Goal: Information Seeking & Learning: Check status

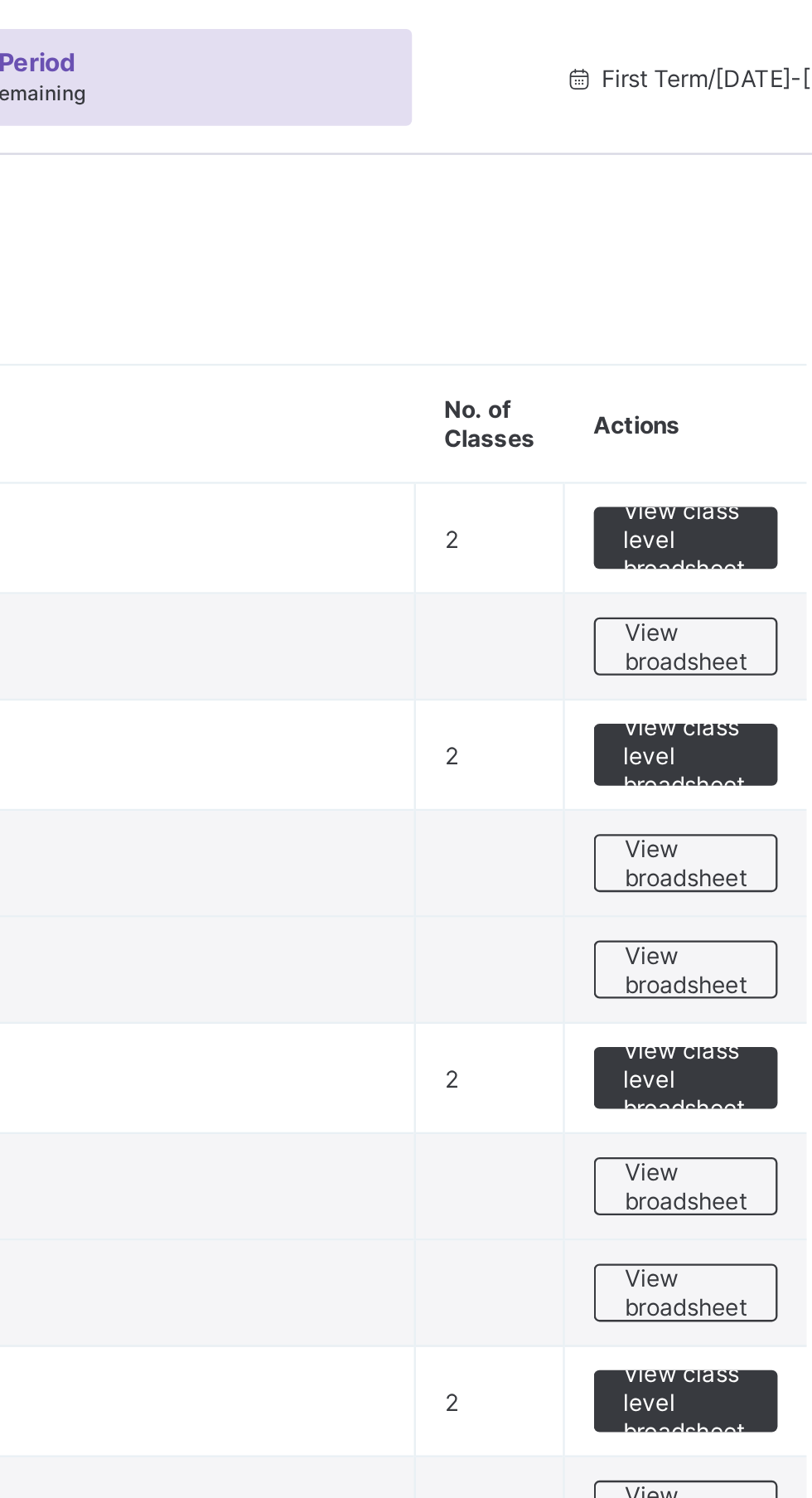
click at [737, 276] on span "View broadsheet" at bounding box center [730, 277] width 52 height 25
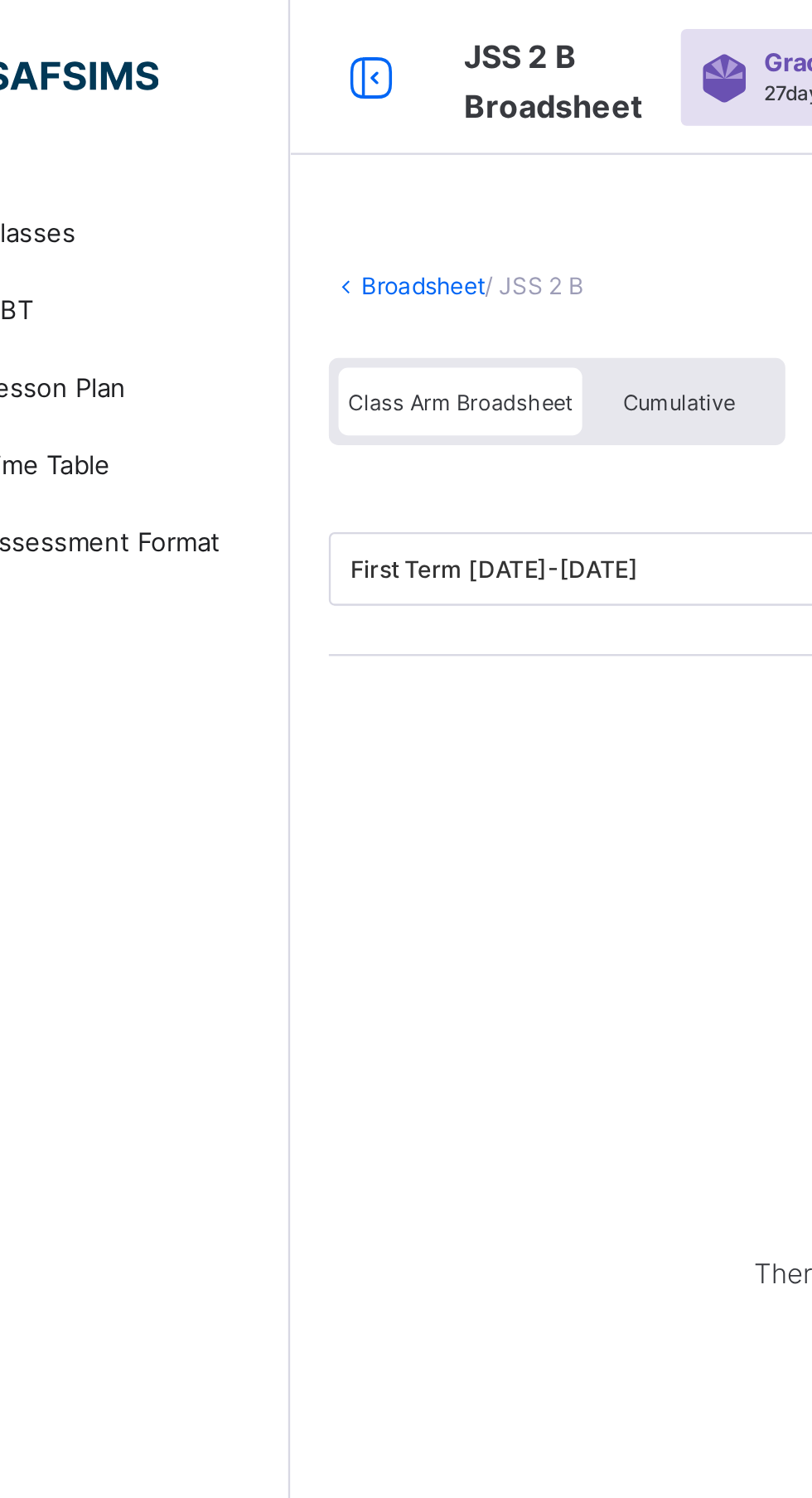
click at [367, 169] on span "Cumulative" at bounding box center [365, 172] width 48 height 11
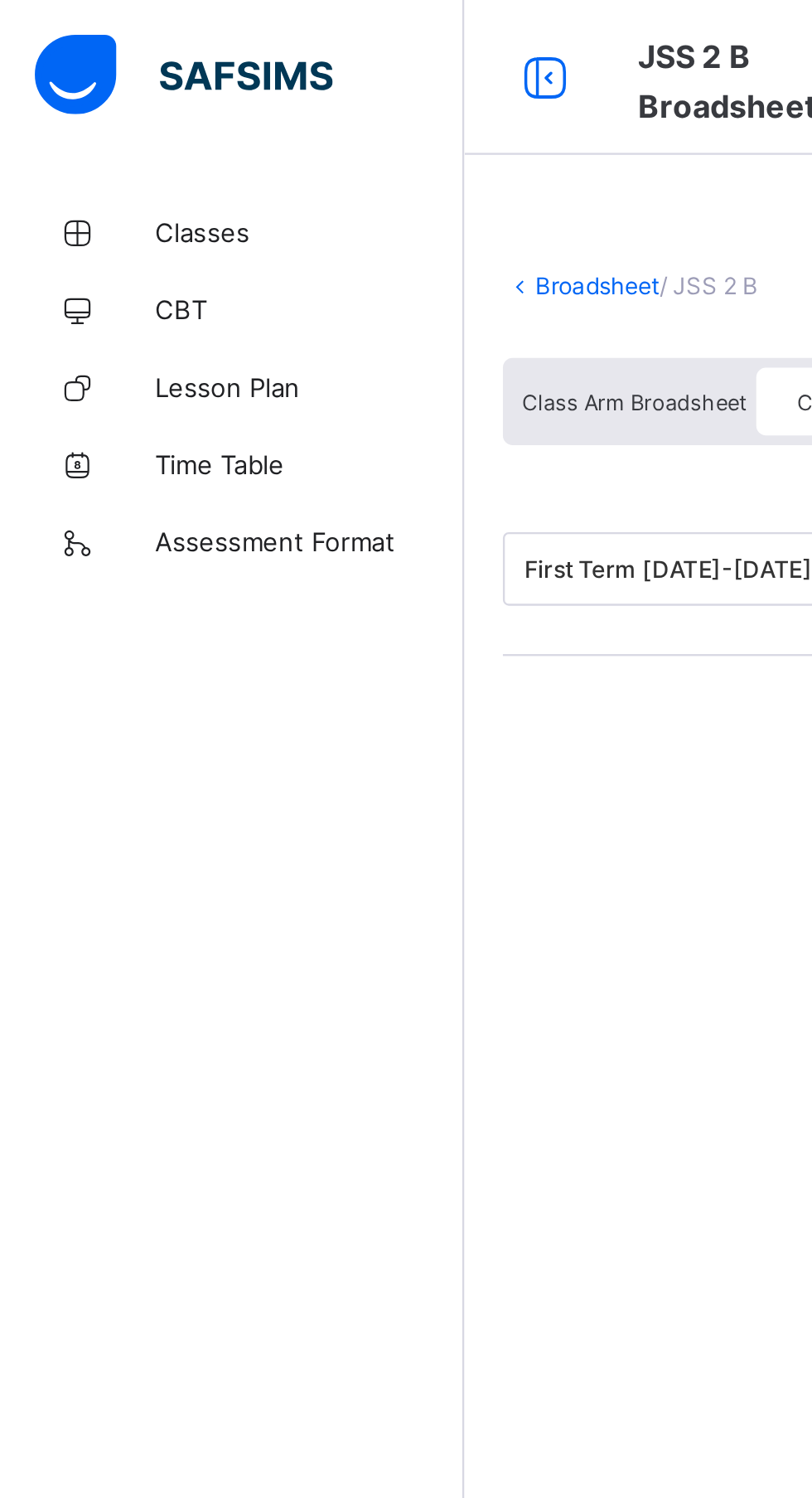
click at [260, 173] on span "Class Arm Broadsheet" at bounding box center [271, 172] width 96 height 11
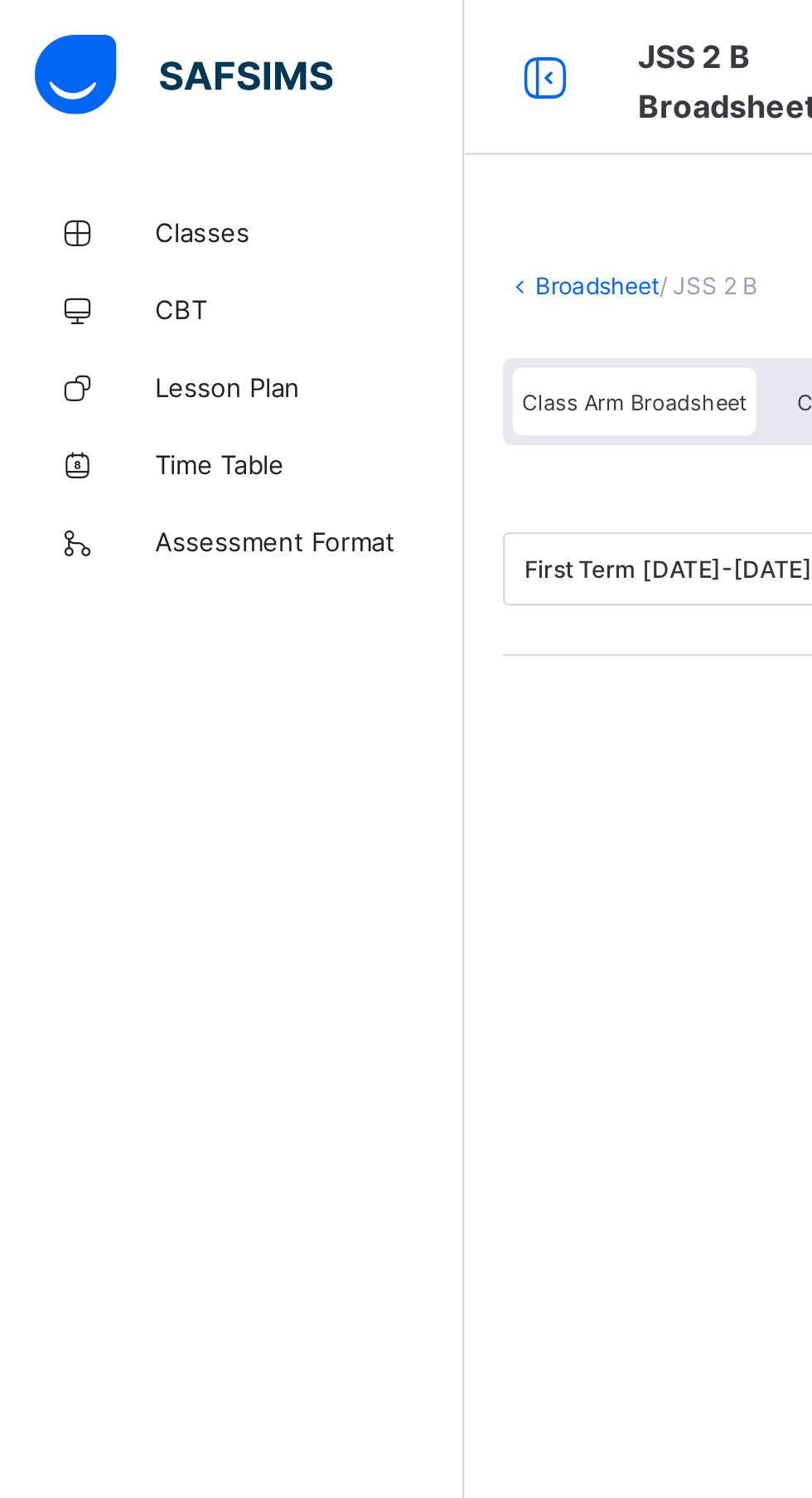
click at [106, 88] on link "Classes" at bounding box center [99, 99] width 198 height 33
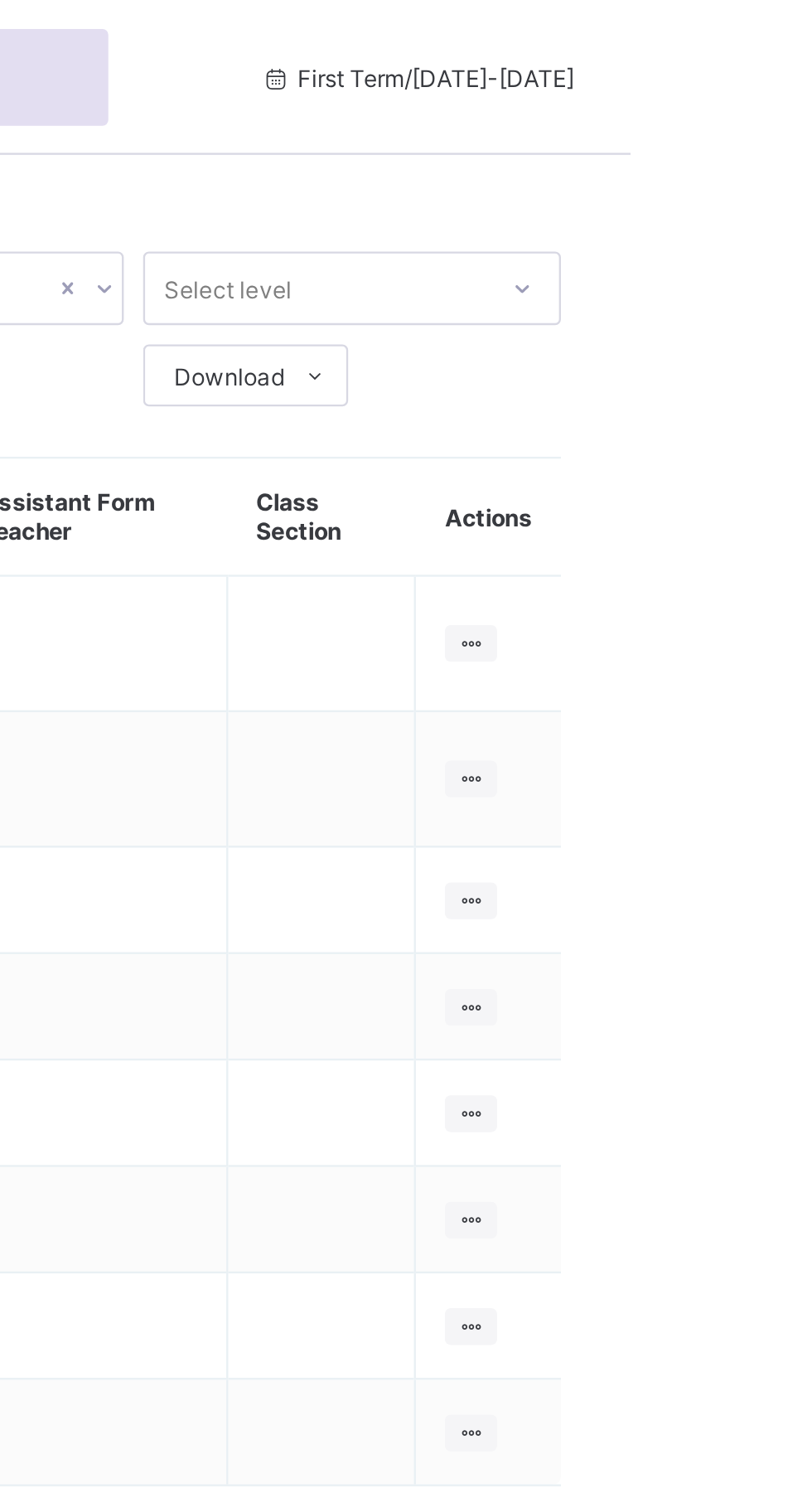
click at [752, 273] on div at bounding box center [742, 275] width 22 height 15
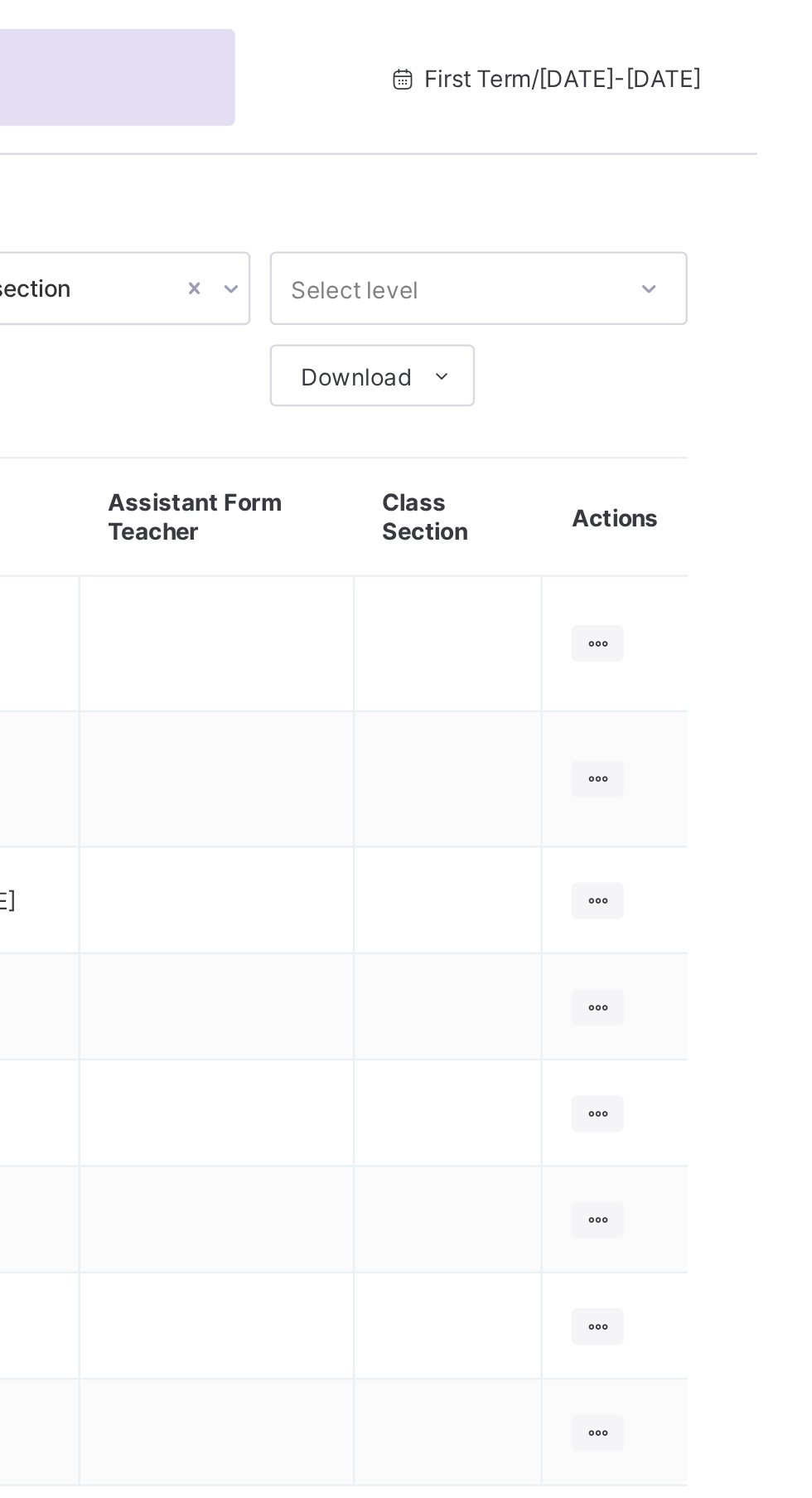
click at [0, 0] on ul "View Class" at bounding box center [0, 0] width 0 height 0
click at [0, 0] on div "View Class" at bounding box center [0, 0] width 0 height 0
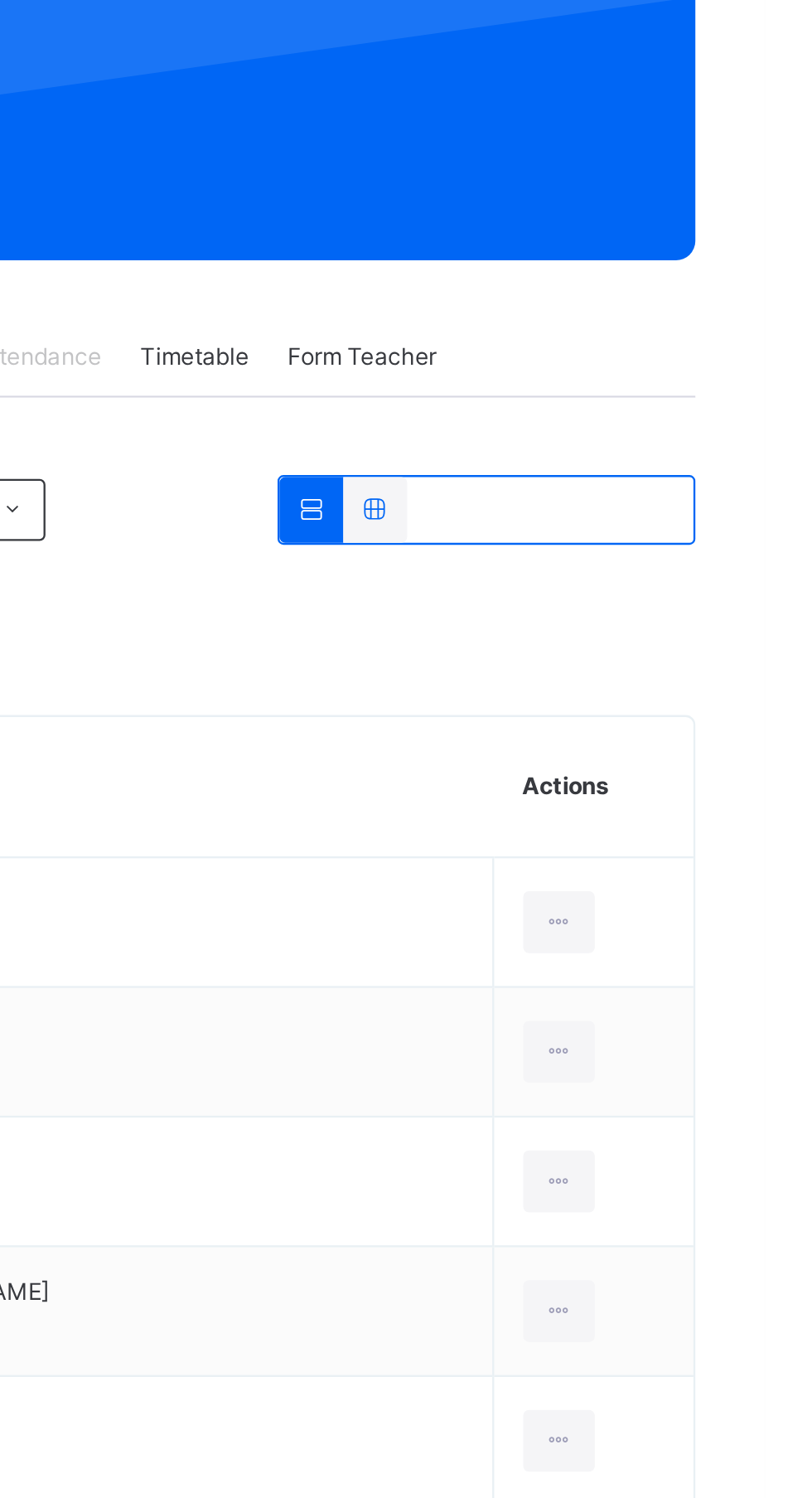
click at [710, 683] on div at bounding box center [723, 682] width 31 height 27
click at [710, 693] on div at bounding box center [723, 682] width 31 height 27
click at [714, 689] on div at bounding box center [723, 682] width 31 height 27
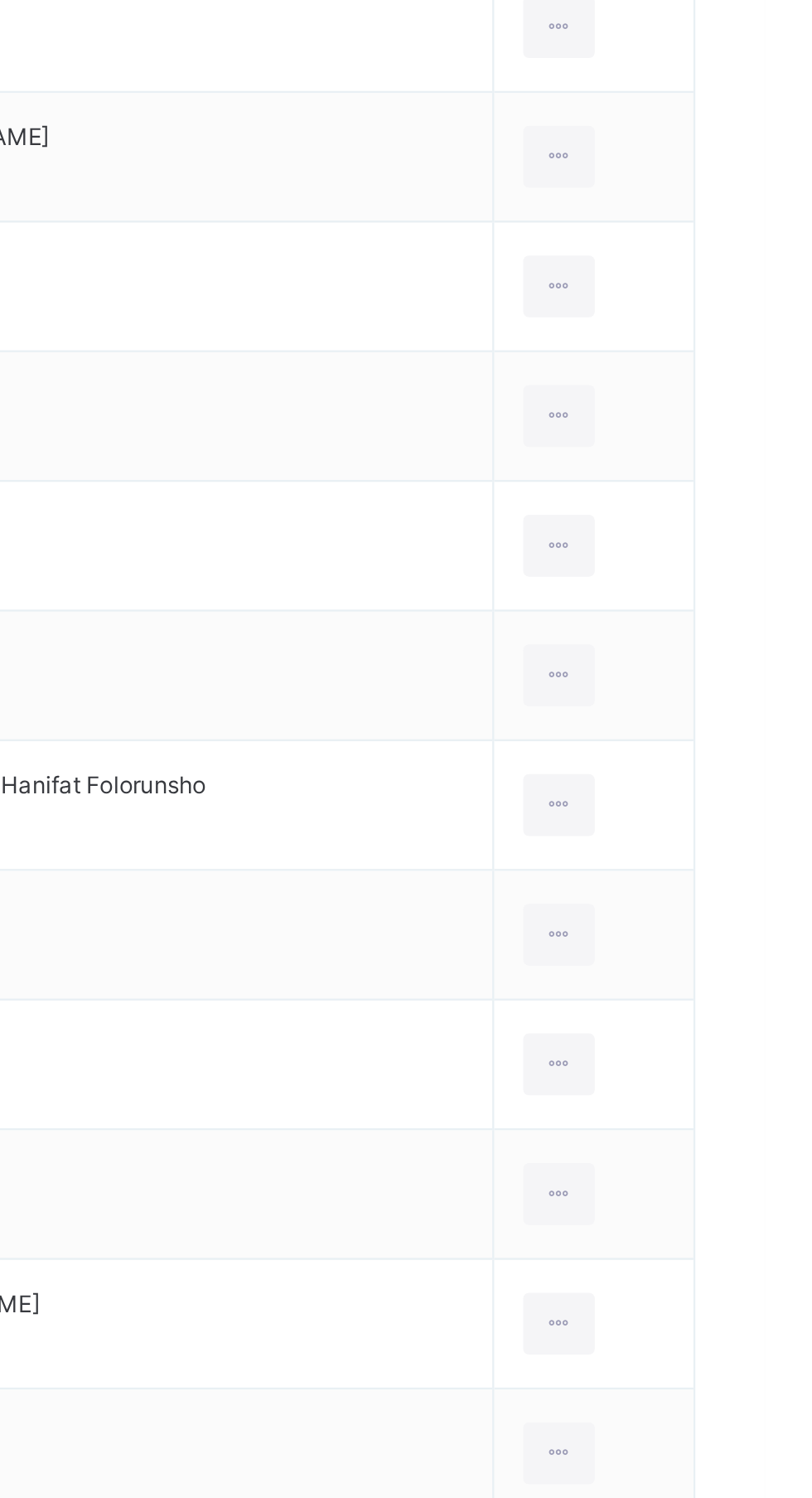
click at [716, 1183] on div at bounding box center [723, 1181] width 31 height 27
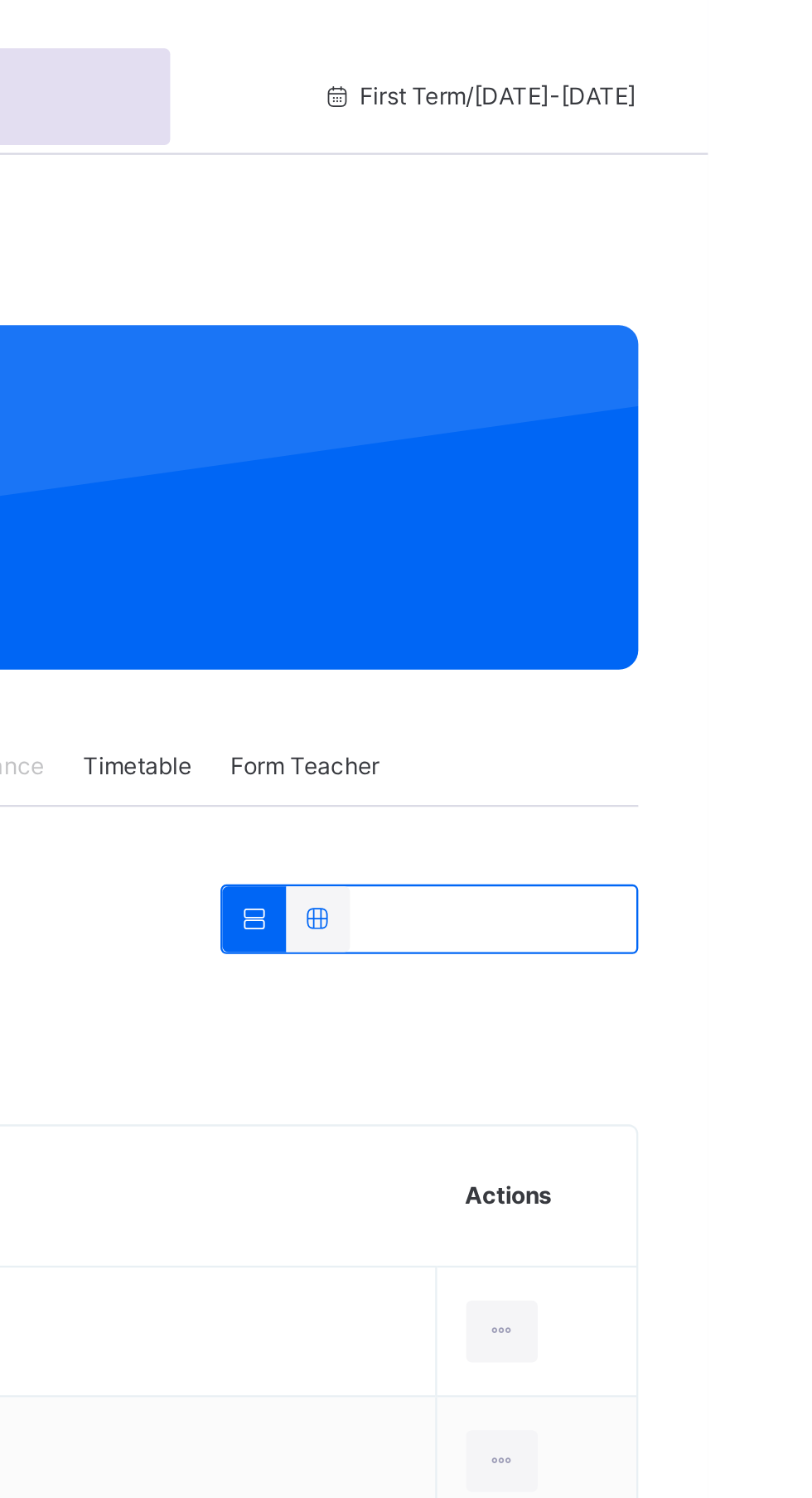
click at [646, 397] on icon at bounding box center [644, 392] width 14 height 12
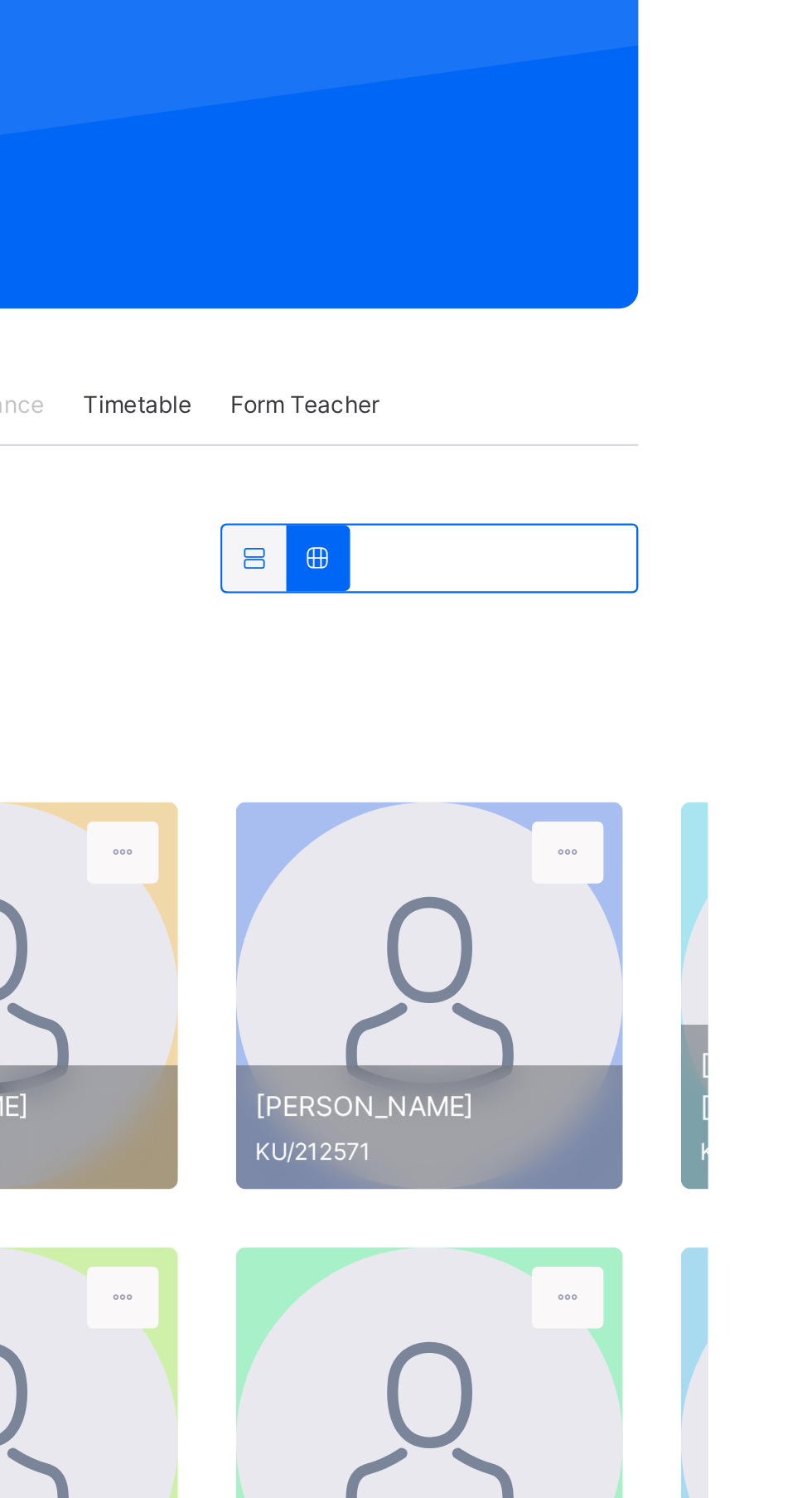
click at [756, 517] on icon at bounding box center [751, 519] width 14 height 15
click at [763, 527] on div at bounding box center [752, 519] width 31 height 27
click at [763, 523] on div at bounding box center [752, 519] width 31 height 27
click at [746, 529] on div at bounding box center [752, 519] width 31 height 27
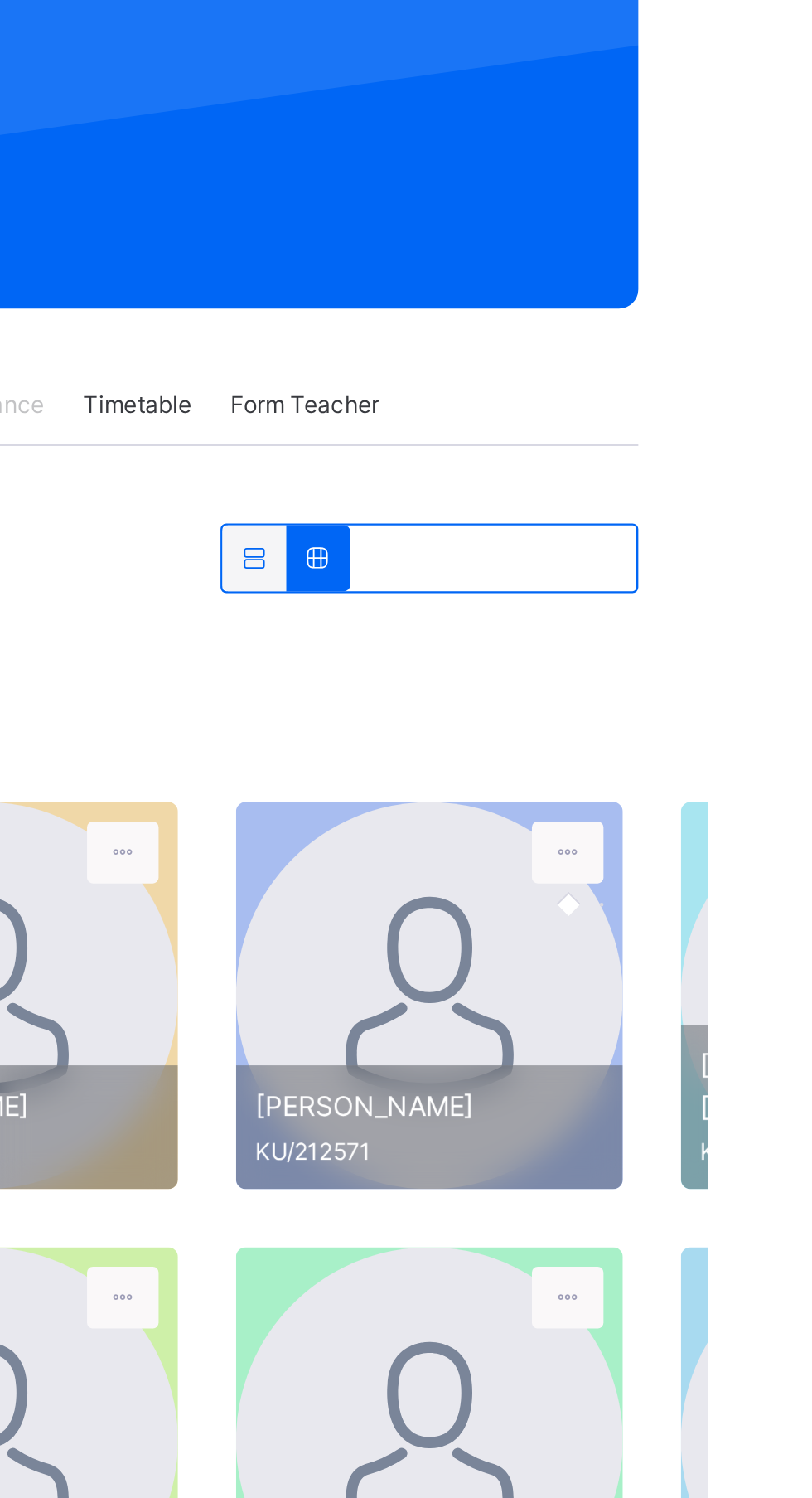
click at [706, 587] on div at bounding box center [693, 581] width 166 height 166
click at [695, 626] on span "Aisha Gado Yusuf" at bounding box center [693, 627] width 149 height 17
click at [679, 627] on span "Aisha Gado Yusuf" at bounding box center [693, 627] width 149 height 17
click at [691, 629] on span "Aisha Gado Yusuf" at bounding box center [693, 627] width 149 height 17
click at [687, 570] on div at bounding box center [693, 581] width 166 height 166
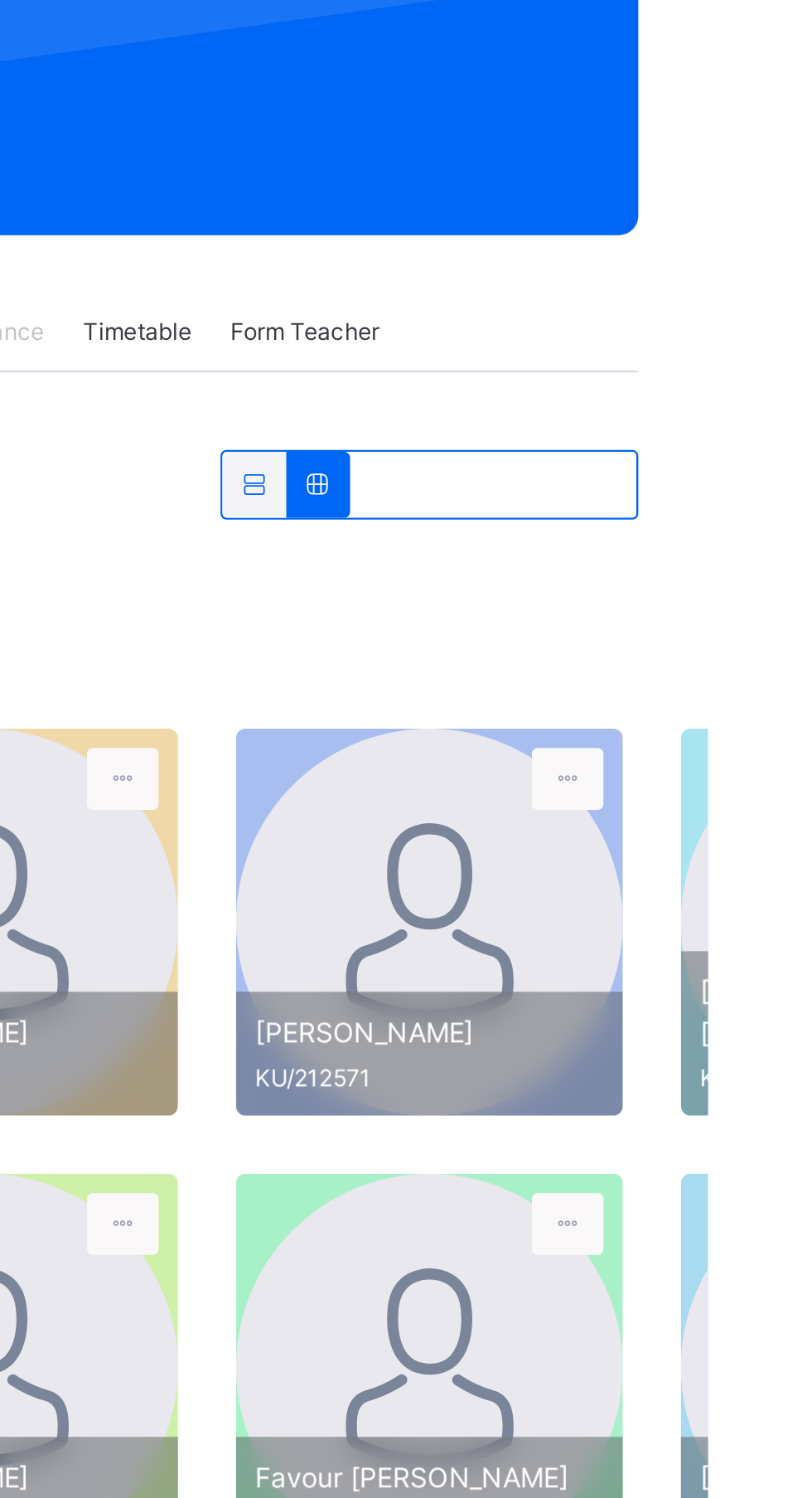
click at [751, 519] on icon at bounding box center [751, 519] width 14 height 15
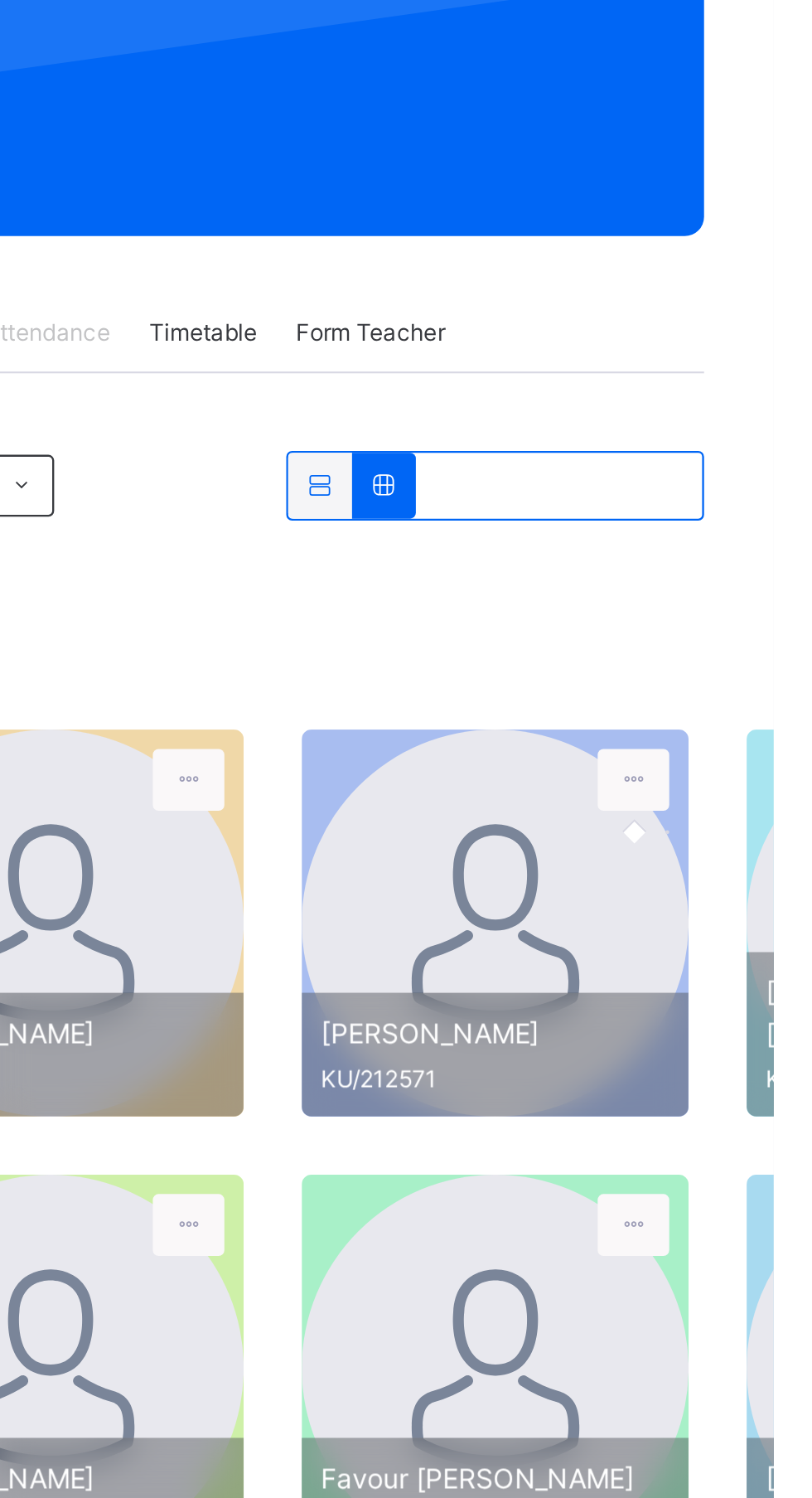
click at [648, 393] on icon at bounding box center [644, 392] width 14 height 12
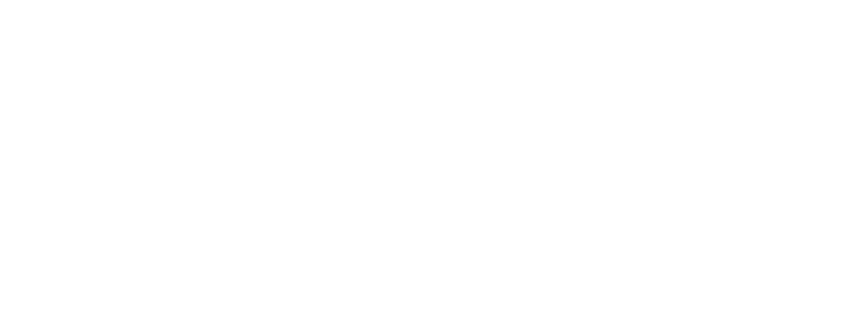
scroll to position [186, 0]
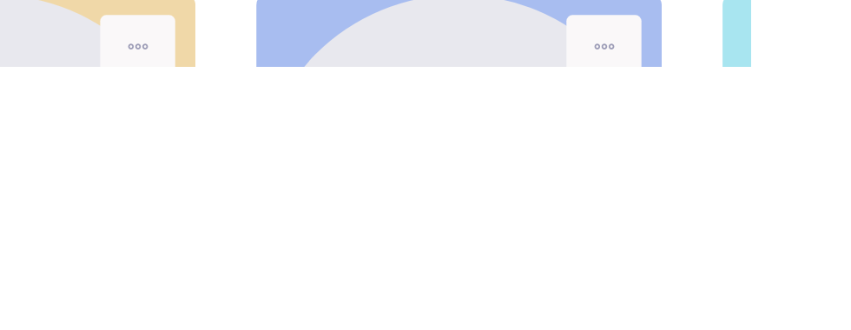
scroll to position [322, 0]
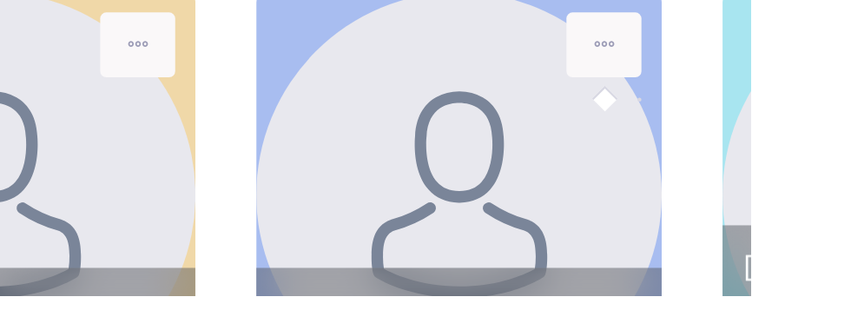
click at [792, 224] on icon at bounding box center [787, 222] width 15 height 16
click at [791, 220] on icon at bounding box center [787, 222] width 15 height 16
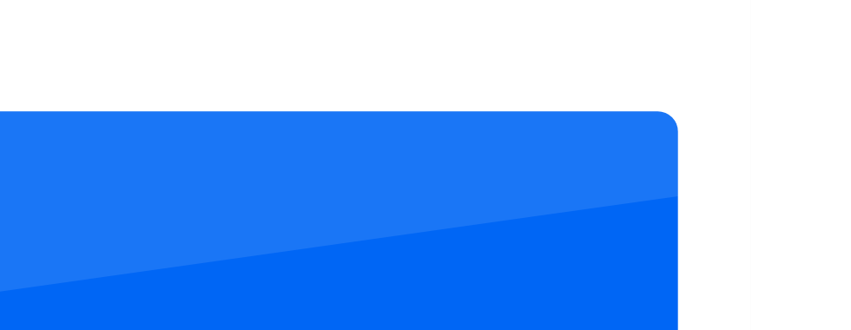
scroll to position [95, 0]
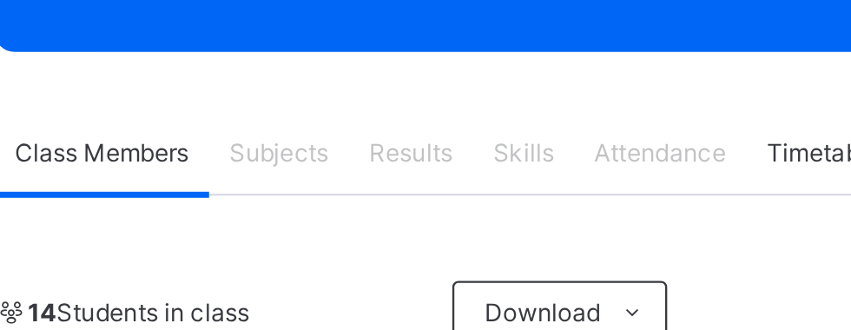
click at [365, 251] on span "Subjects" at bounding box center [361, 248] width 43 height 16
click at [365, 247] on span "Subjects" at bounding box center [361, 248] width 43 height 16
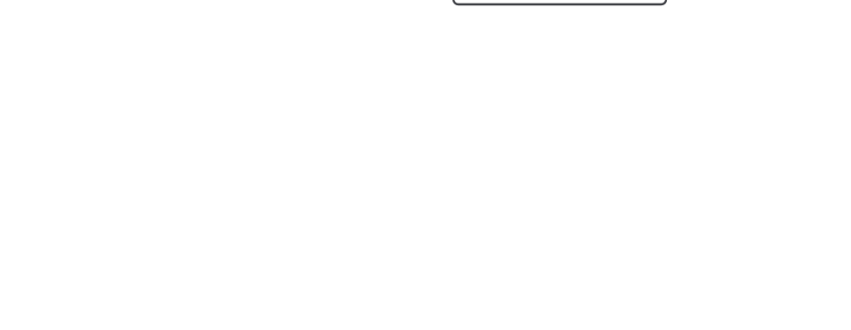
scroll to position [222, 0]
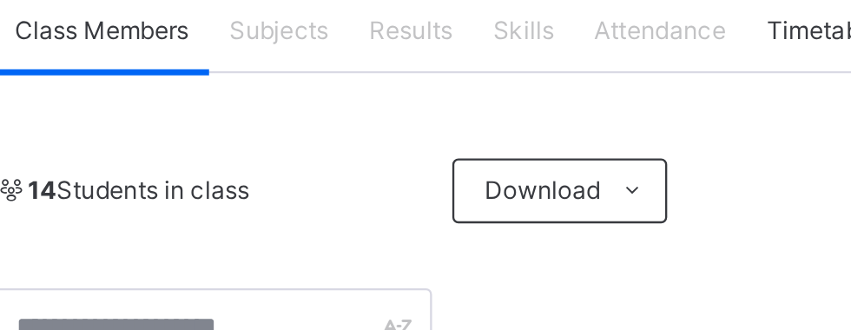
click at [359, 123] on span "Subjects" at bounding box center [361, 122] width 43 height 16
click at [420, 125] on span "Results" at bounding box center [418, 122] width 36 height 16
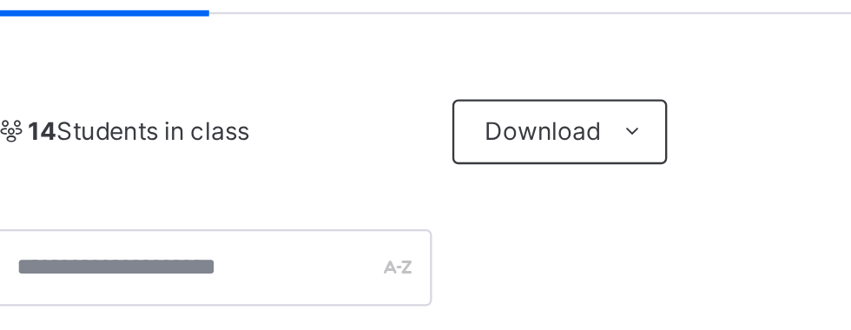
click at [361, 118] on span "Subjects" at bounding box center [361, 122] width 43 height 16
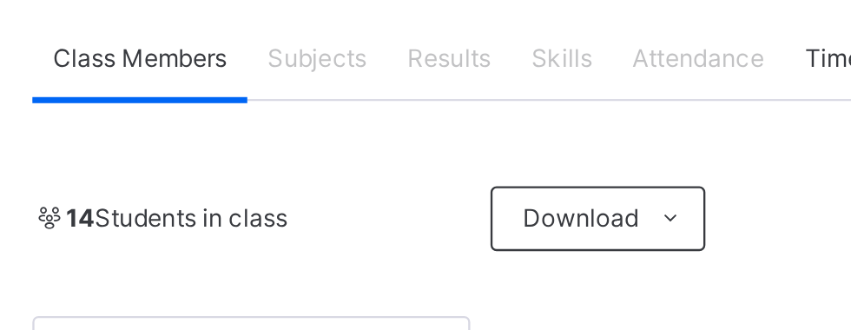
click at [366, 121] on span "Subjects" at bounding box center [361, 122] width 43 height 16
click at [423, 124] on span "Results" at bounding box center [418, 122] width 36 height 16
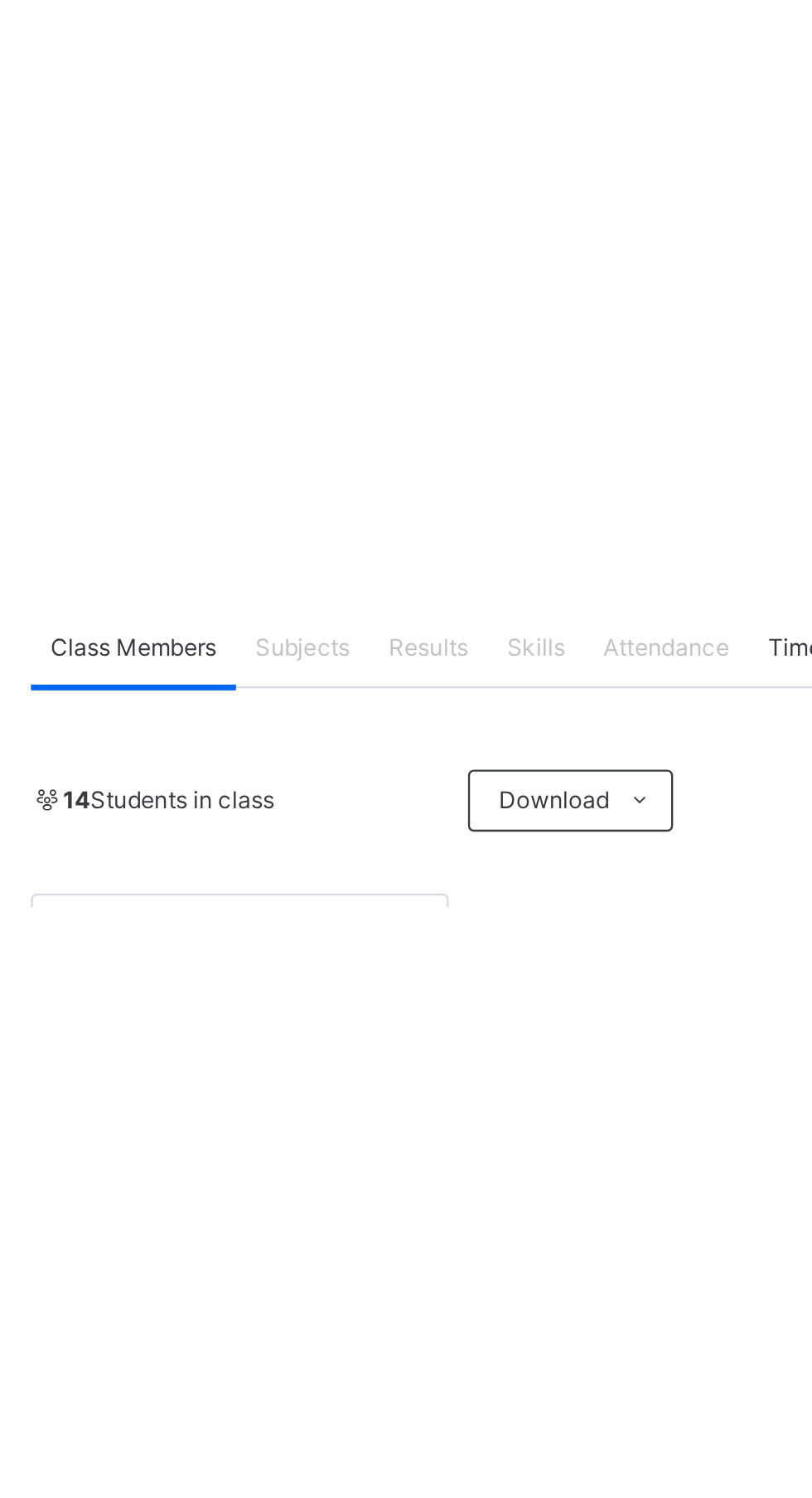
scroll to position [0, 0]
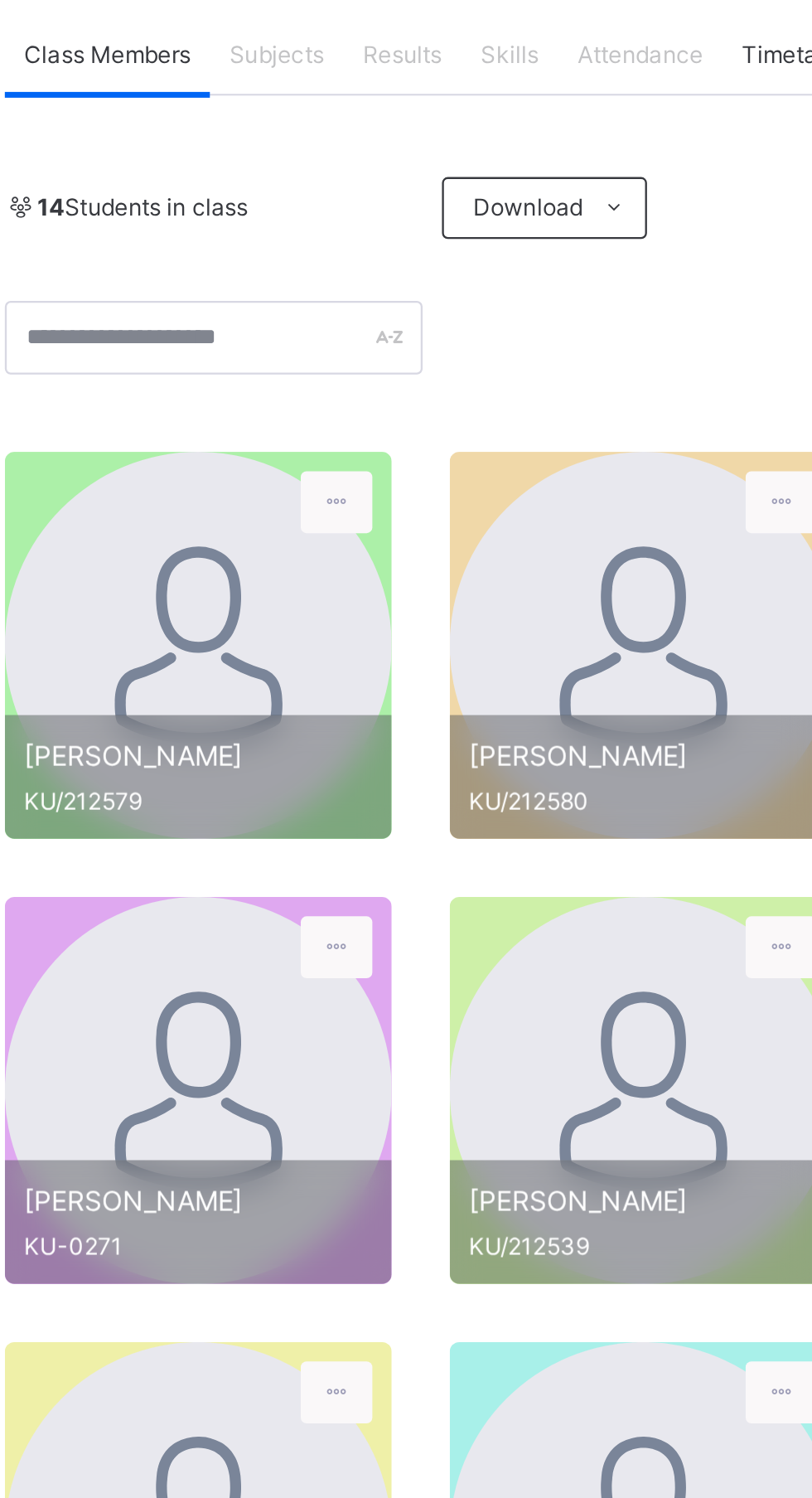
click at [345, 327] on span "Subjects" at bounding box center [344, 328] width 41 height 15
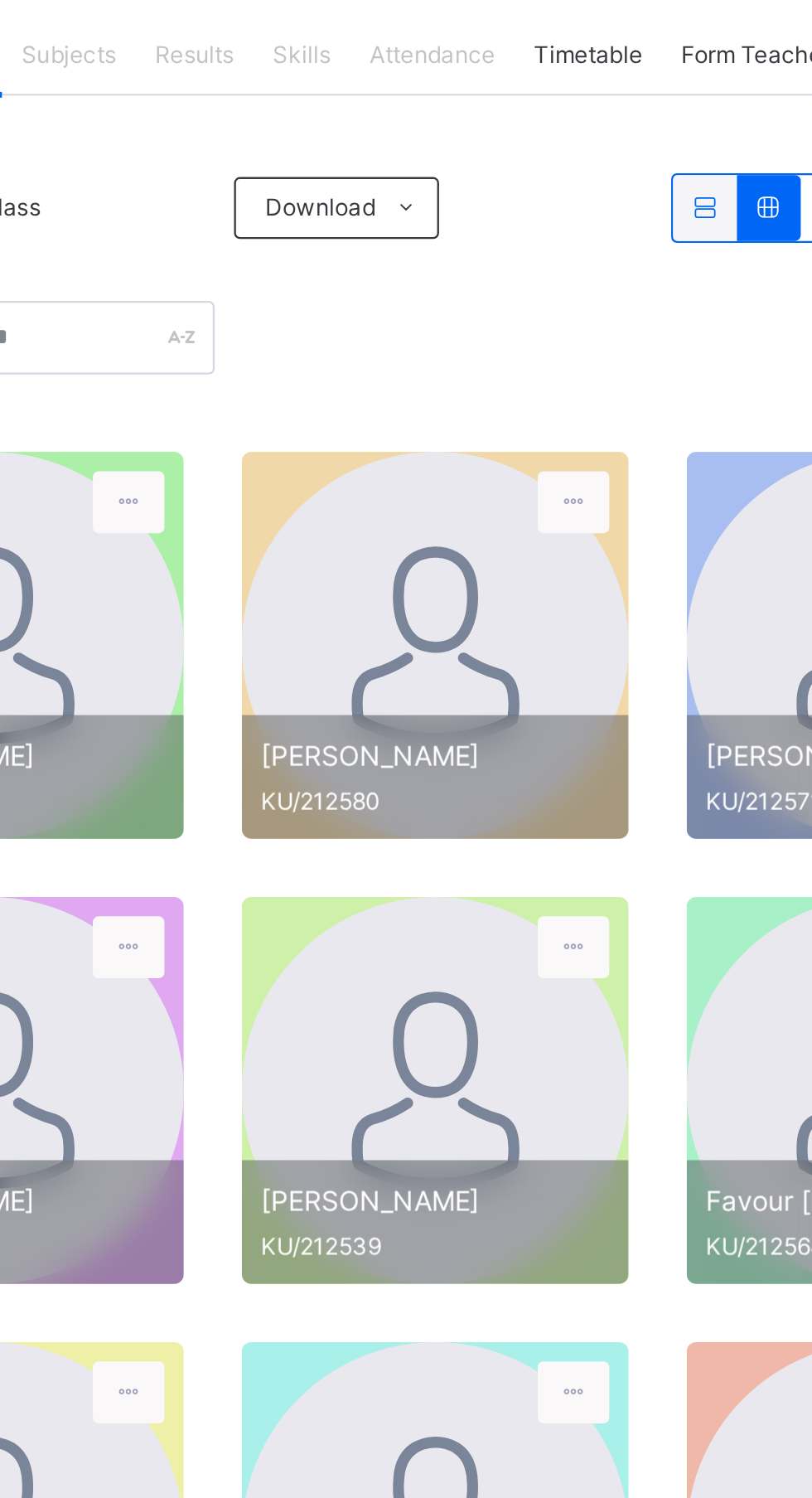
click at [618, 398] on icon at bounding box center [617, 392] width 14 height 12
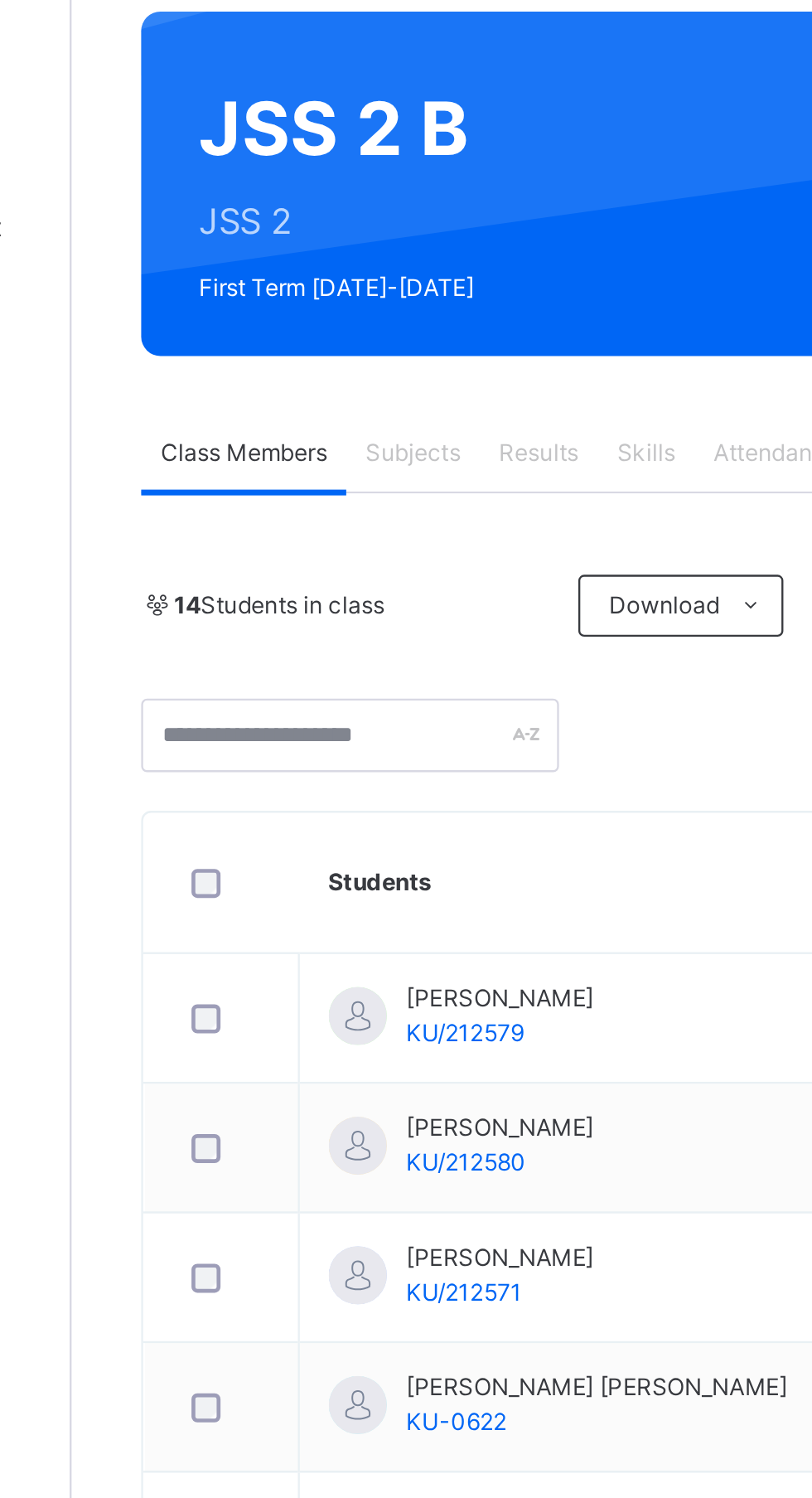
click at [355, 330] on span "Subjects" at bounding box center [344, 328] width 41 height 15
click at [405, 333] on span "Results" at bounding box center [399, 328] width 34 height 15
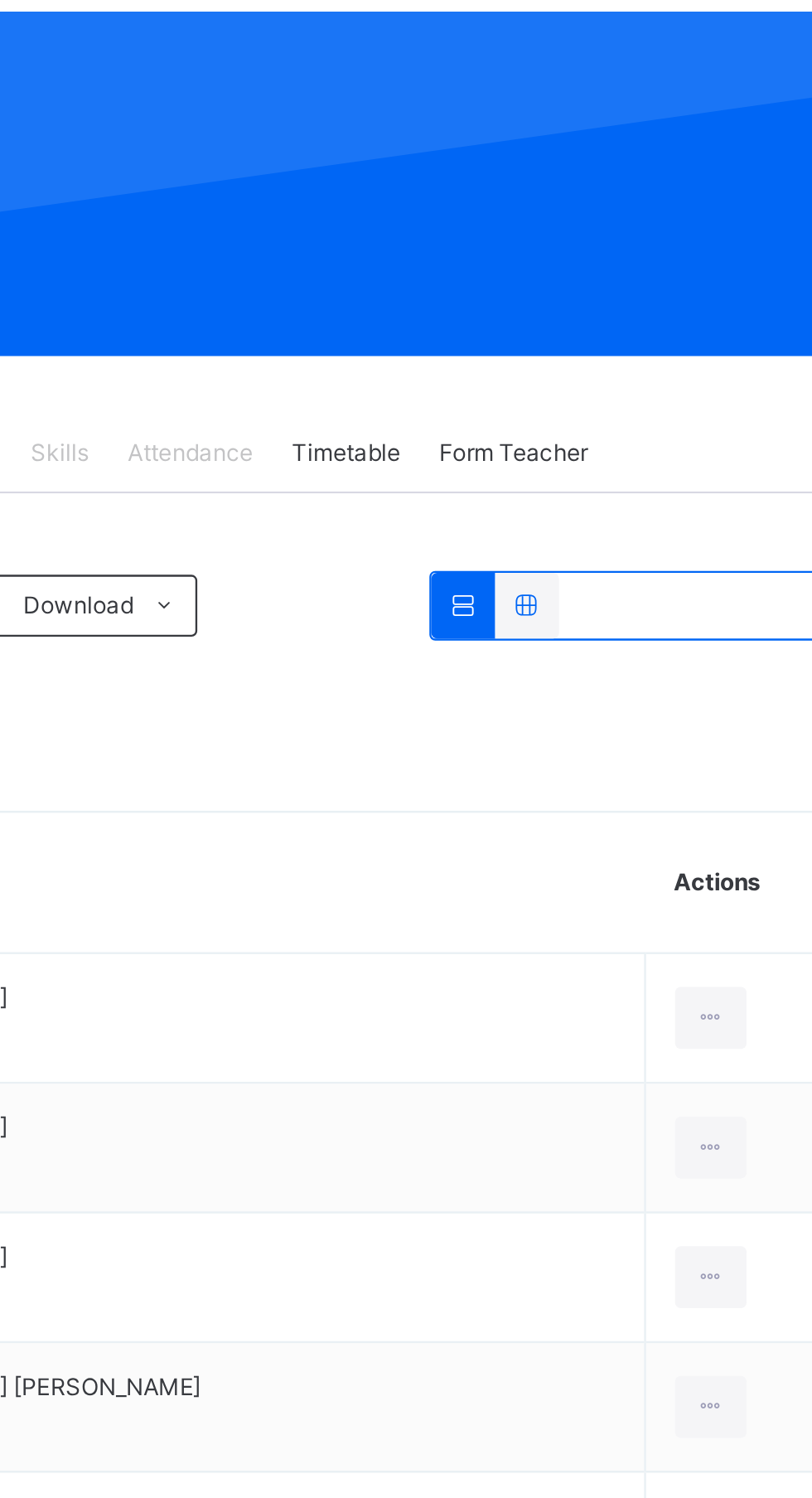
click at [644, 322] on span "Form Teacher" at bounding box center [638, 328] width 64 height 15
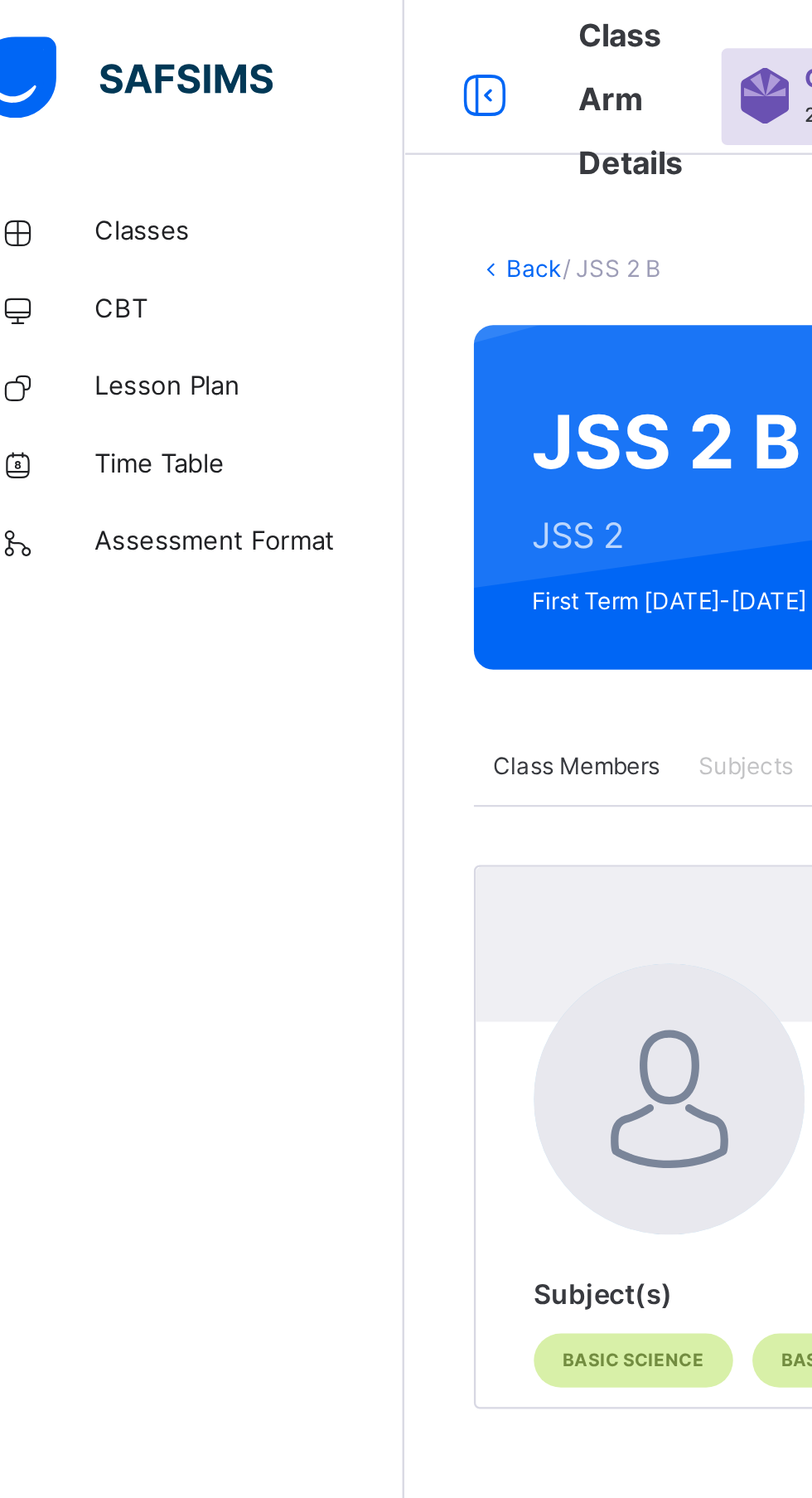
click at [94, 85] on link "Classes" at bounding box center [99, 99] width 198 height 33
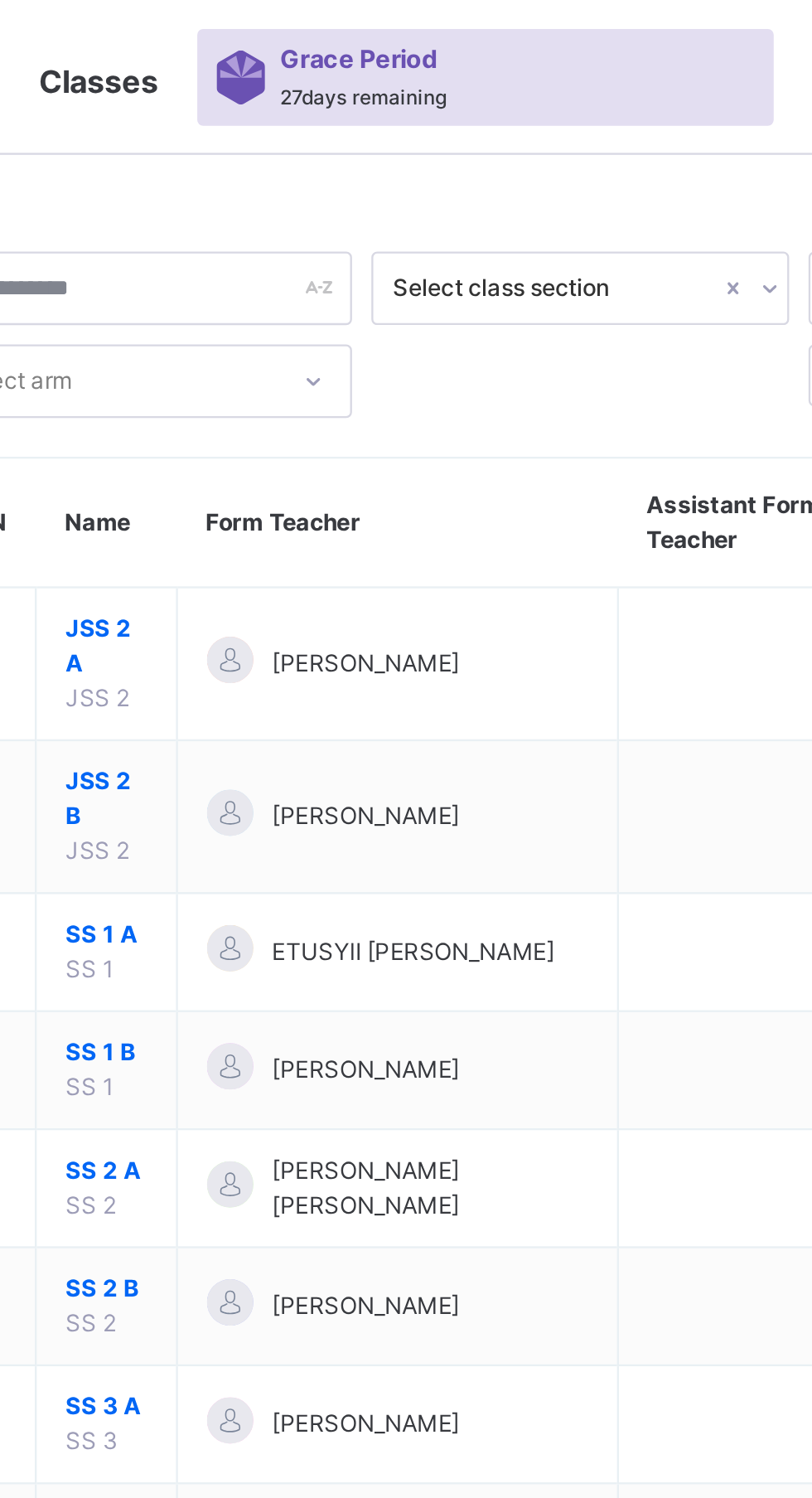
click at [300, 343] on span "JSS 2 B" at bounding box center [302, 342] width 34 height 30
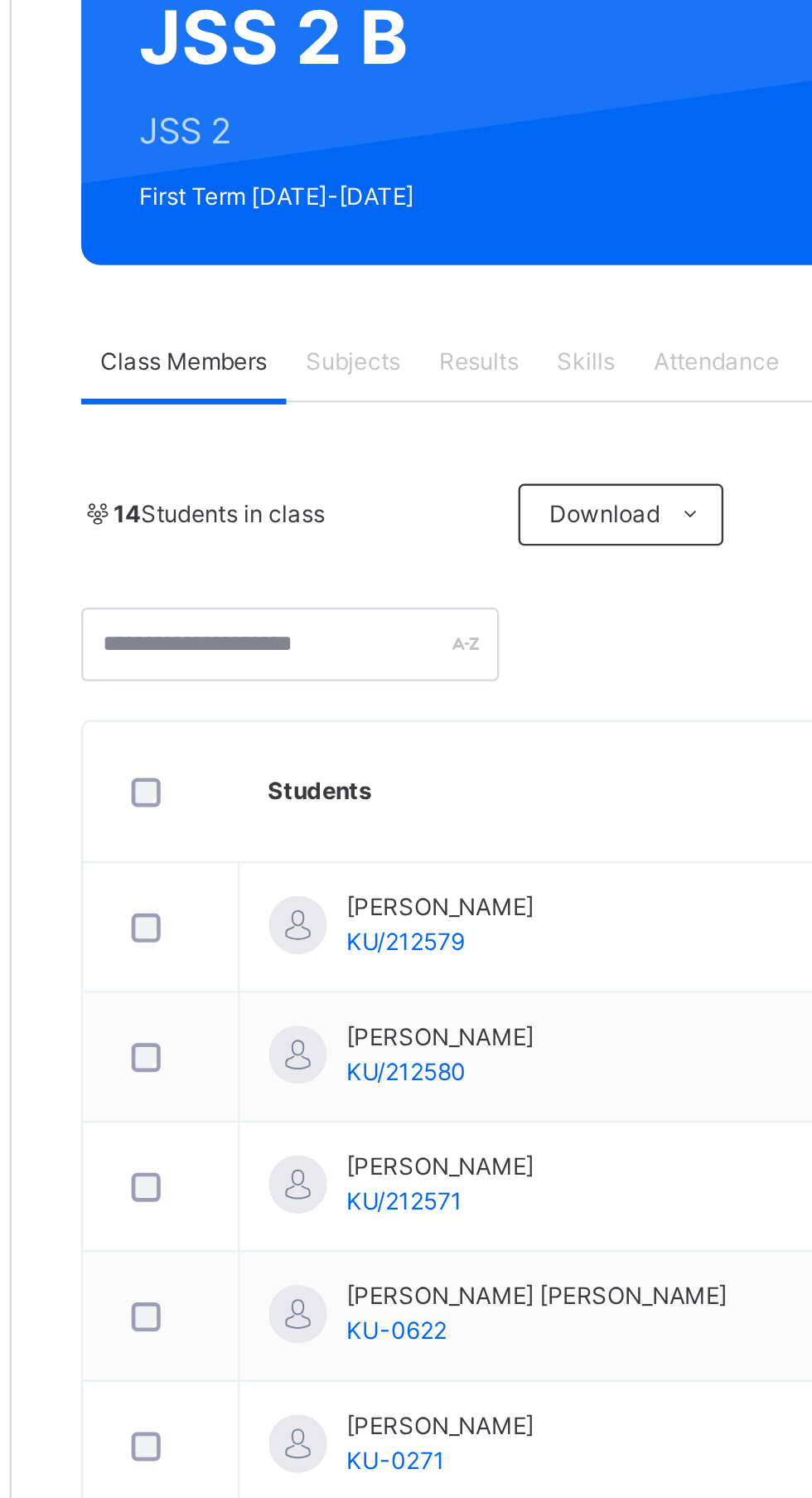
click at [417, 559] on span "Abdullahi Abdulmumeen" at bounding box center [383, 562] width 80 height 15
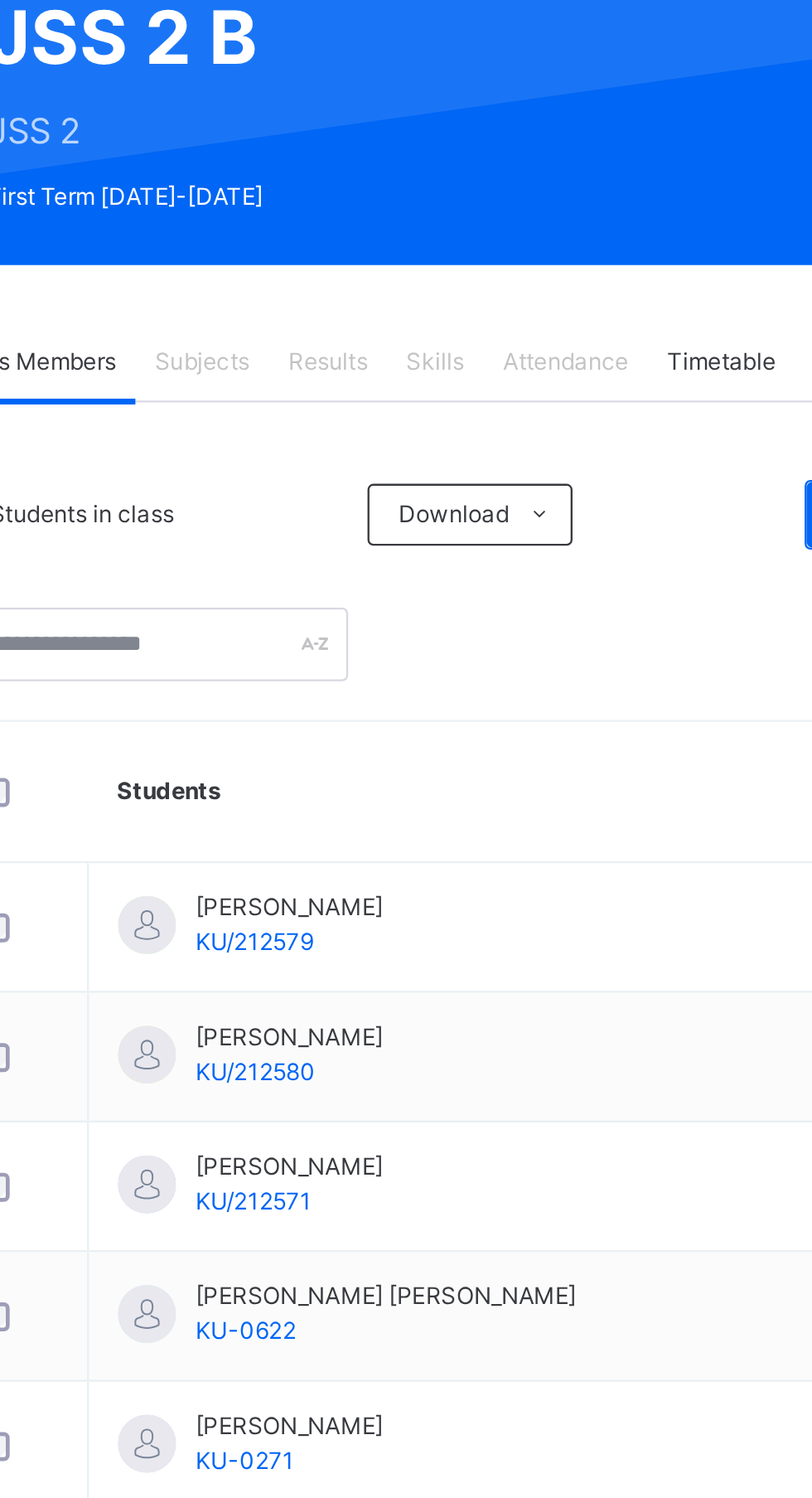
click at [423, 581] on div "Abdullahi Abdulmumeen KU/212579" at bounding box center [383, 569] width 80 height 30
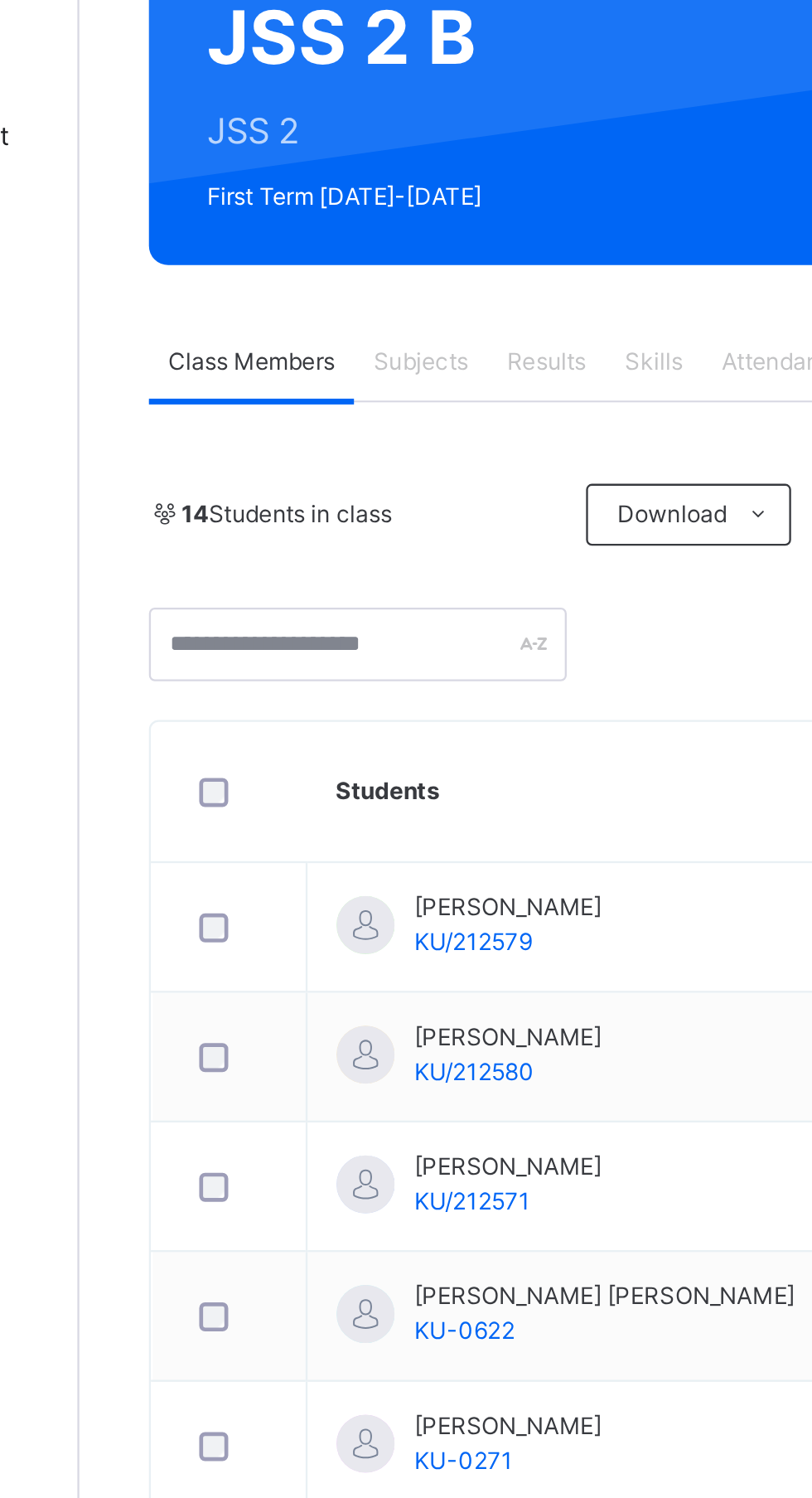
click at [372, 569] on div "Abdullahi Abdulmumeen KU/212579" at bounding box center [383, 569] width 80 height 30
click at [408, 564] on span "Abdullahi Abdulmumeen" at bounding box center [383, 562] width 80 height 15
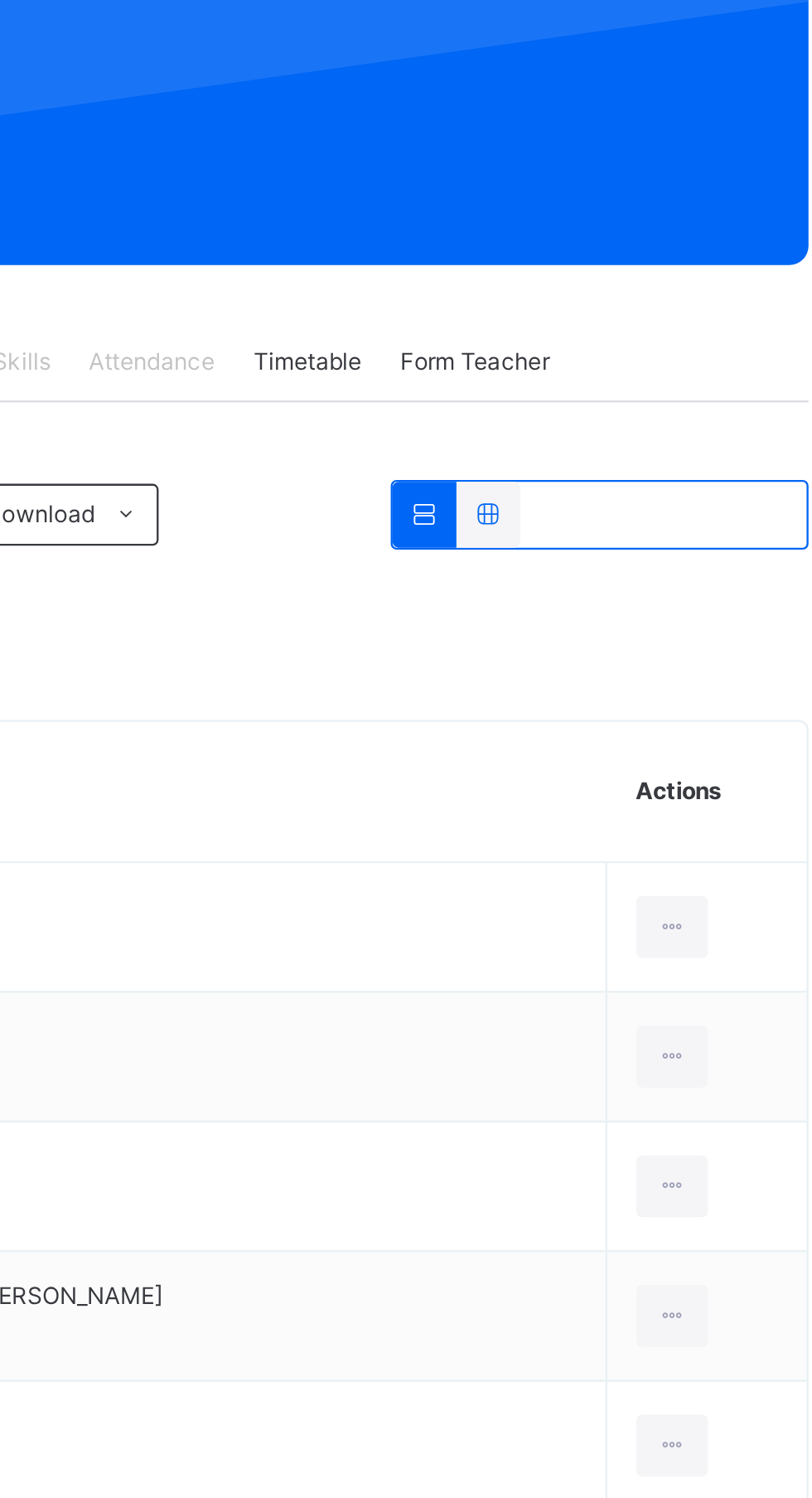
click at [717, 573] on icon at bounding box center [723, 570] width 14 height 15
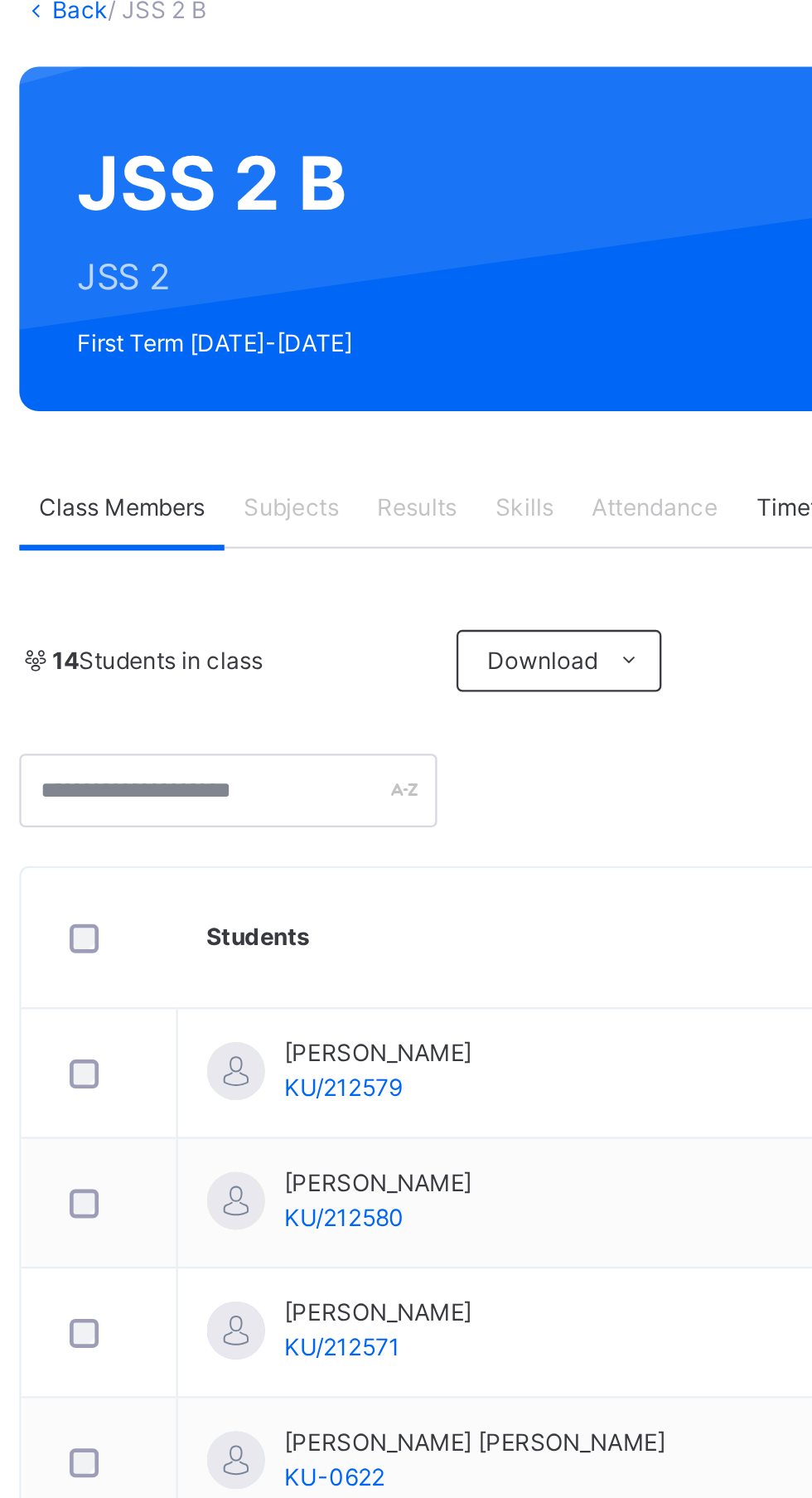
click at [354, 324] on span "Subjects" at bounding box center [344, 328] width 41 height 15
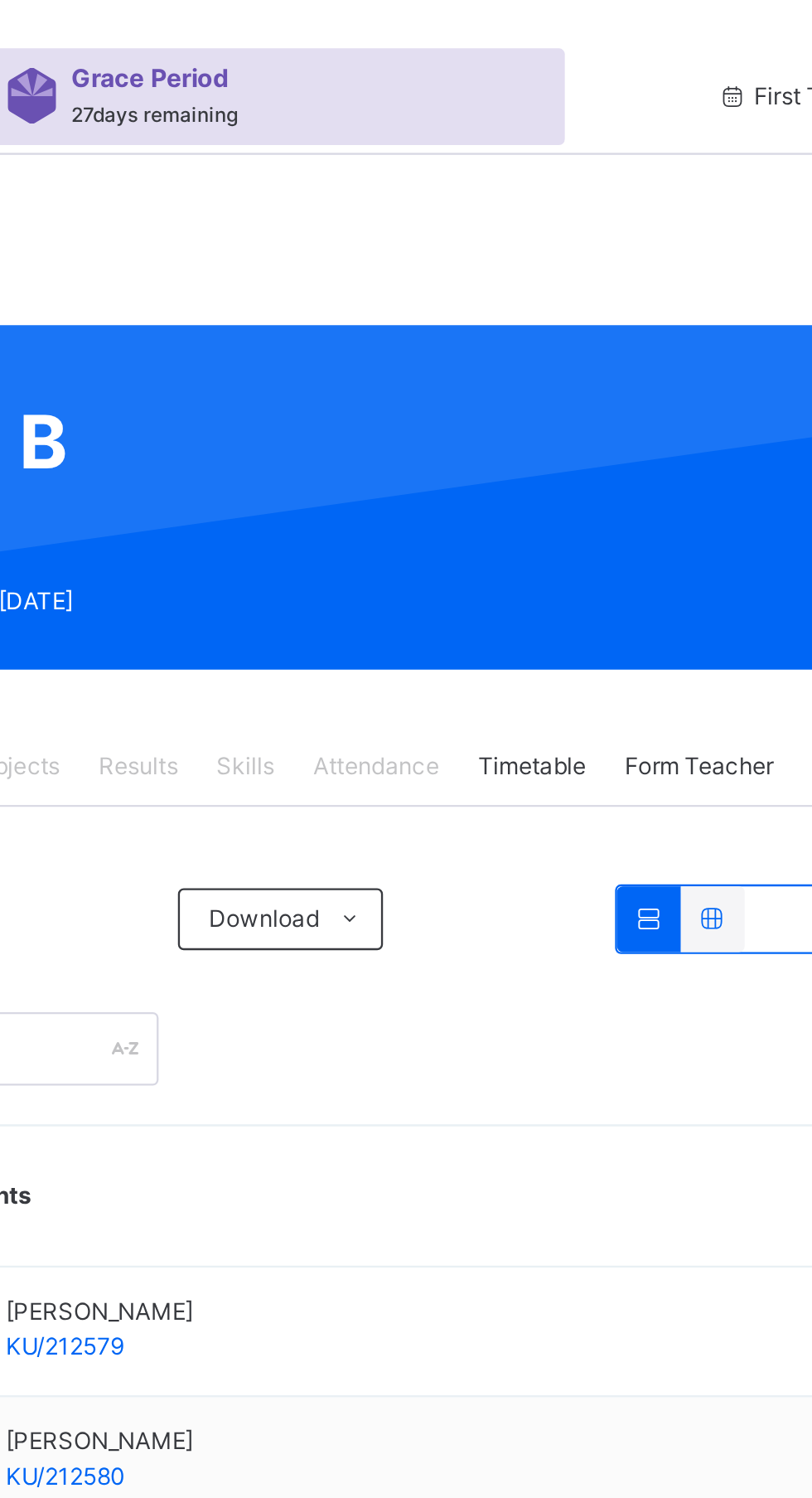
click at [642, 327] on span "Form Teacher" at bounding box center [638, 328] width 64 height 15
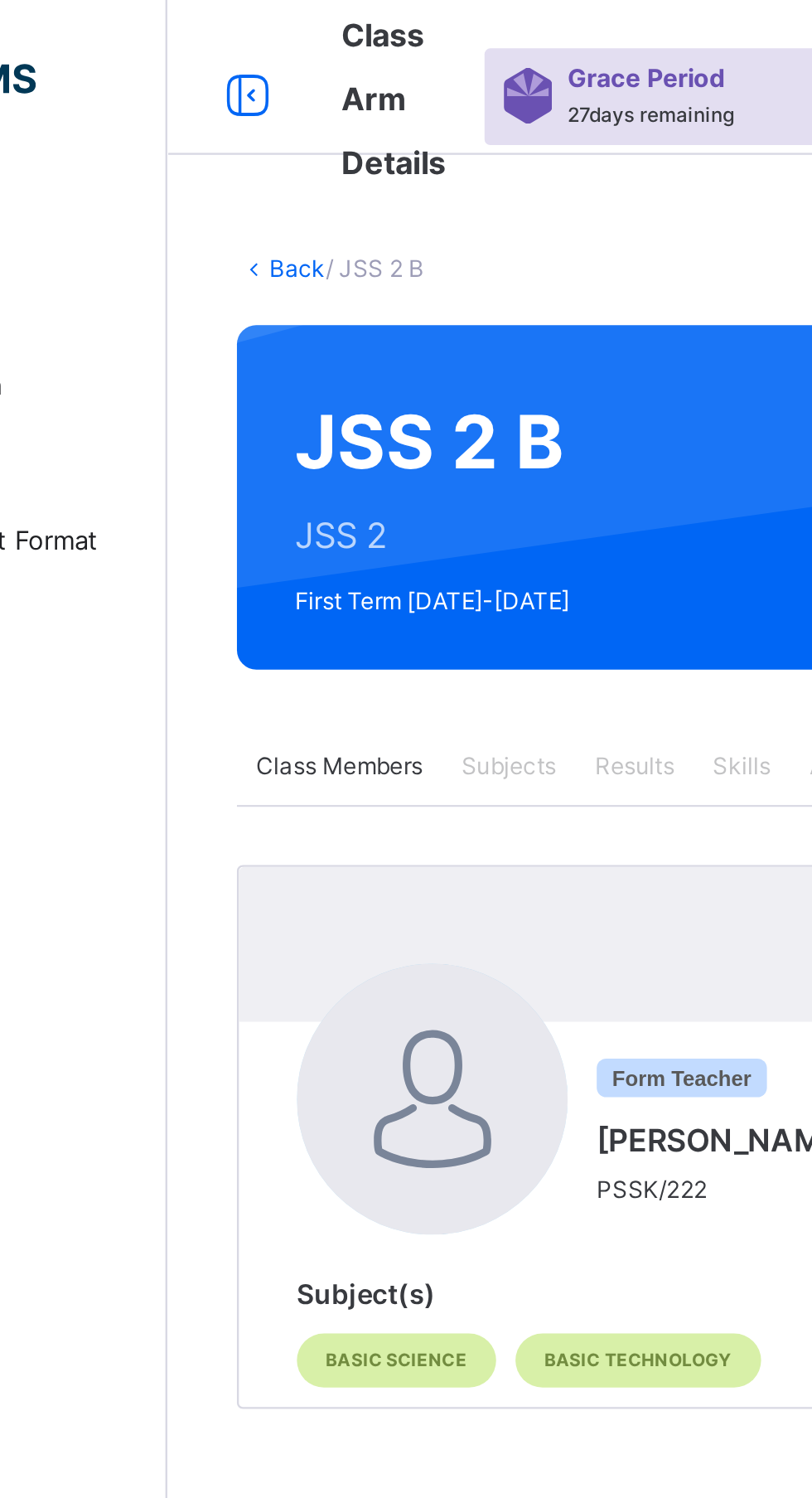
click at [405, 463] on div "Form Teacher ADANU VICTOR PSSK/222" at bounding box center [442, 485] width 118 height 64
click at [427, 454] on span "Form Teacher" at bounding box center [419, 461] width 73 height 16
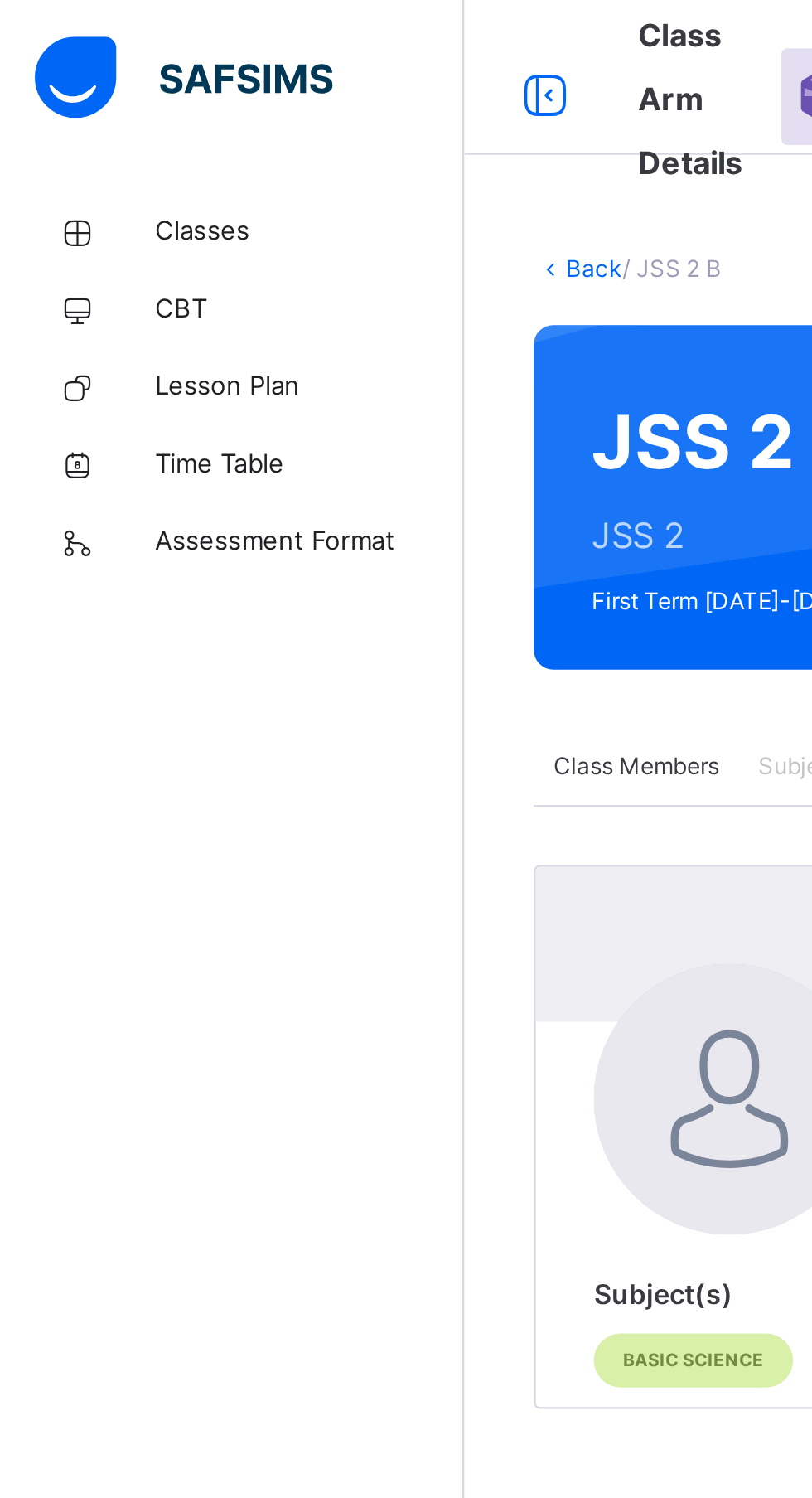
click at [132, 228] on span "Assessment Format" at bounding box center [132, 231] width 133 height 16
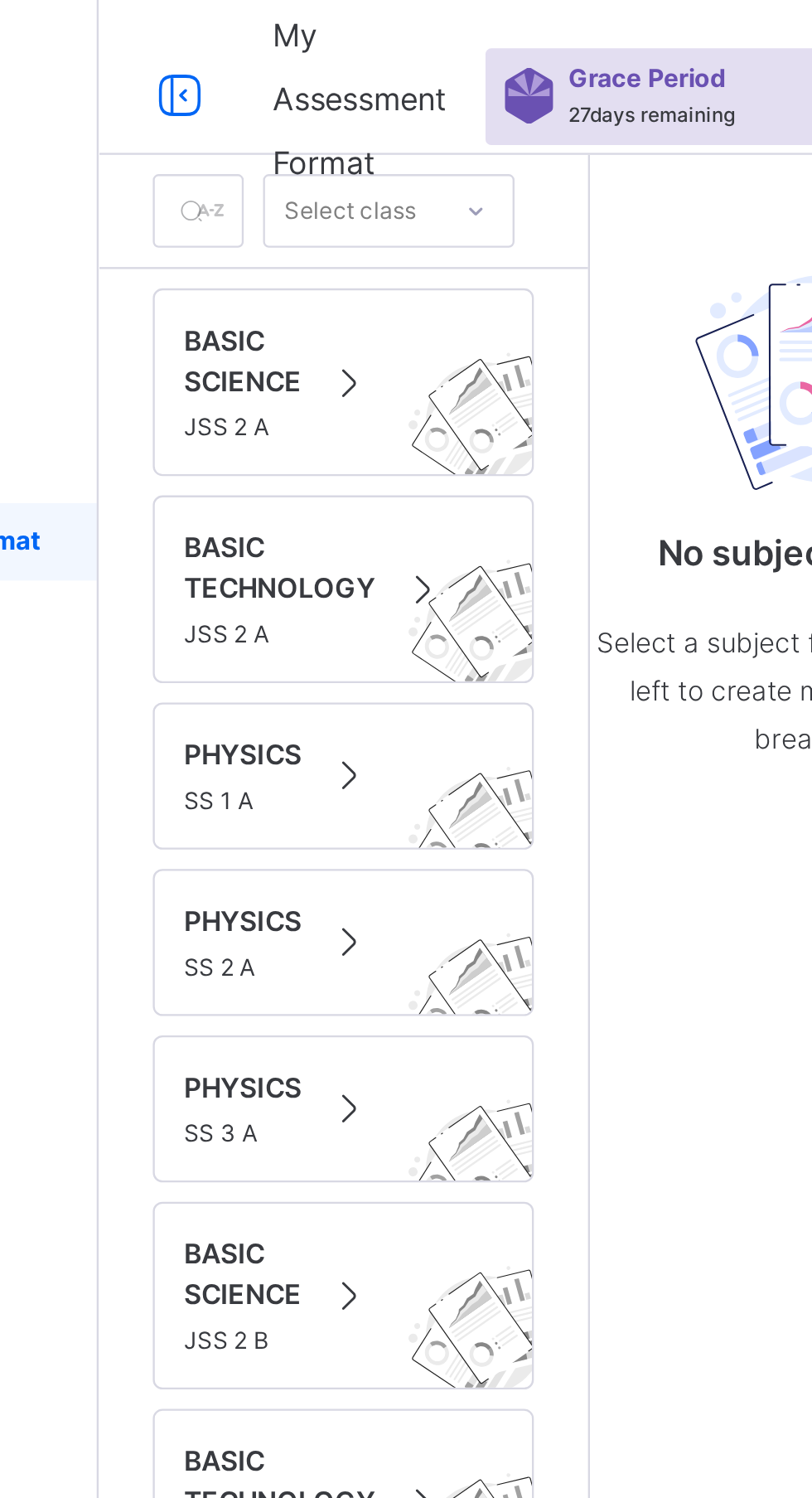
click at [298, 163] on span at bounding box center [305, 163] width 23 height 20
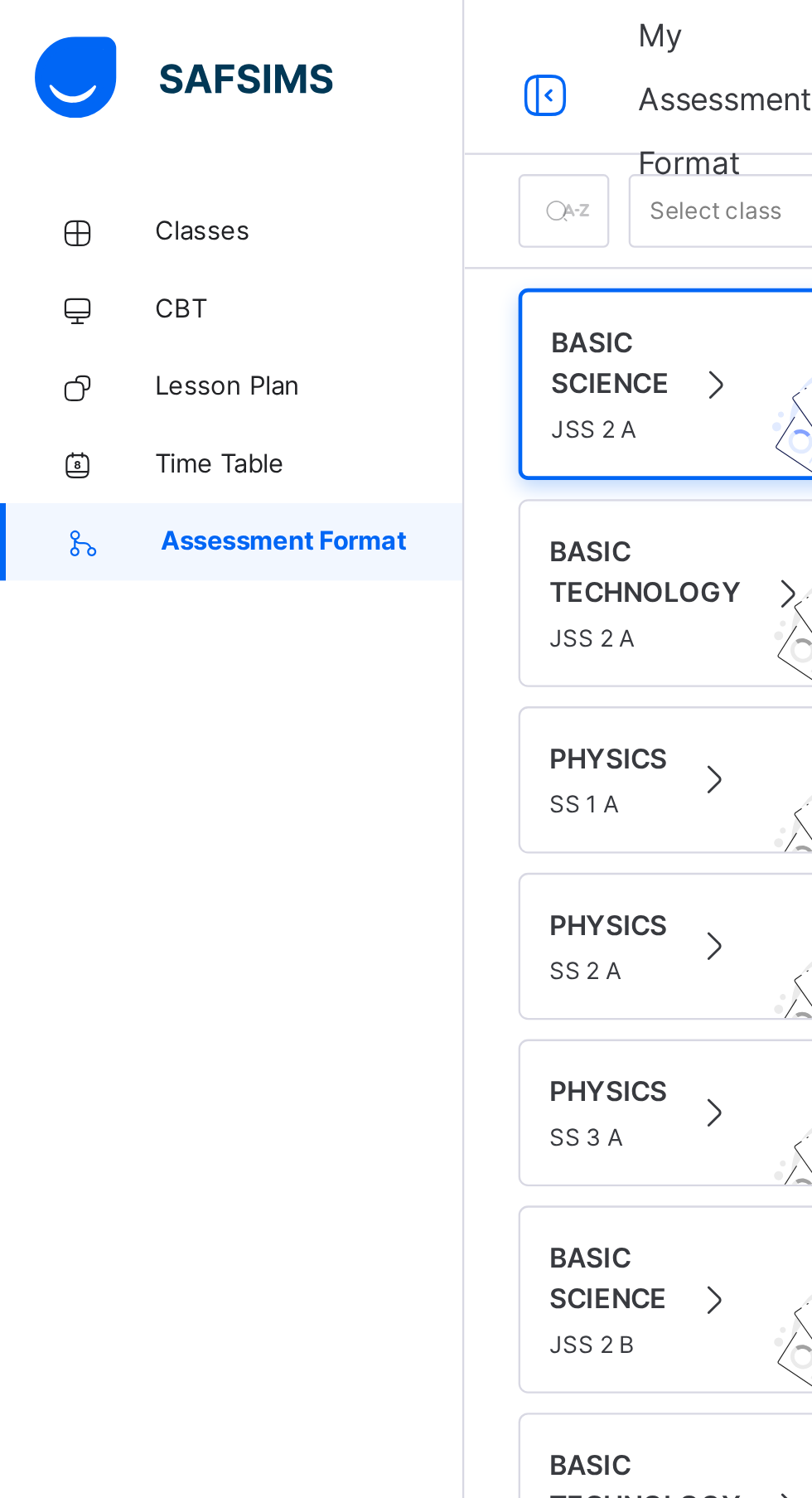
click at [99, 190] on link "Time Table" at bounding box center [99, 199] width 198 height 33
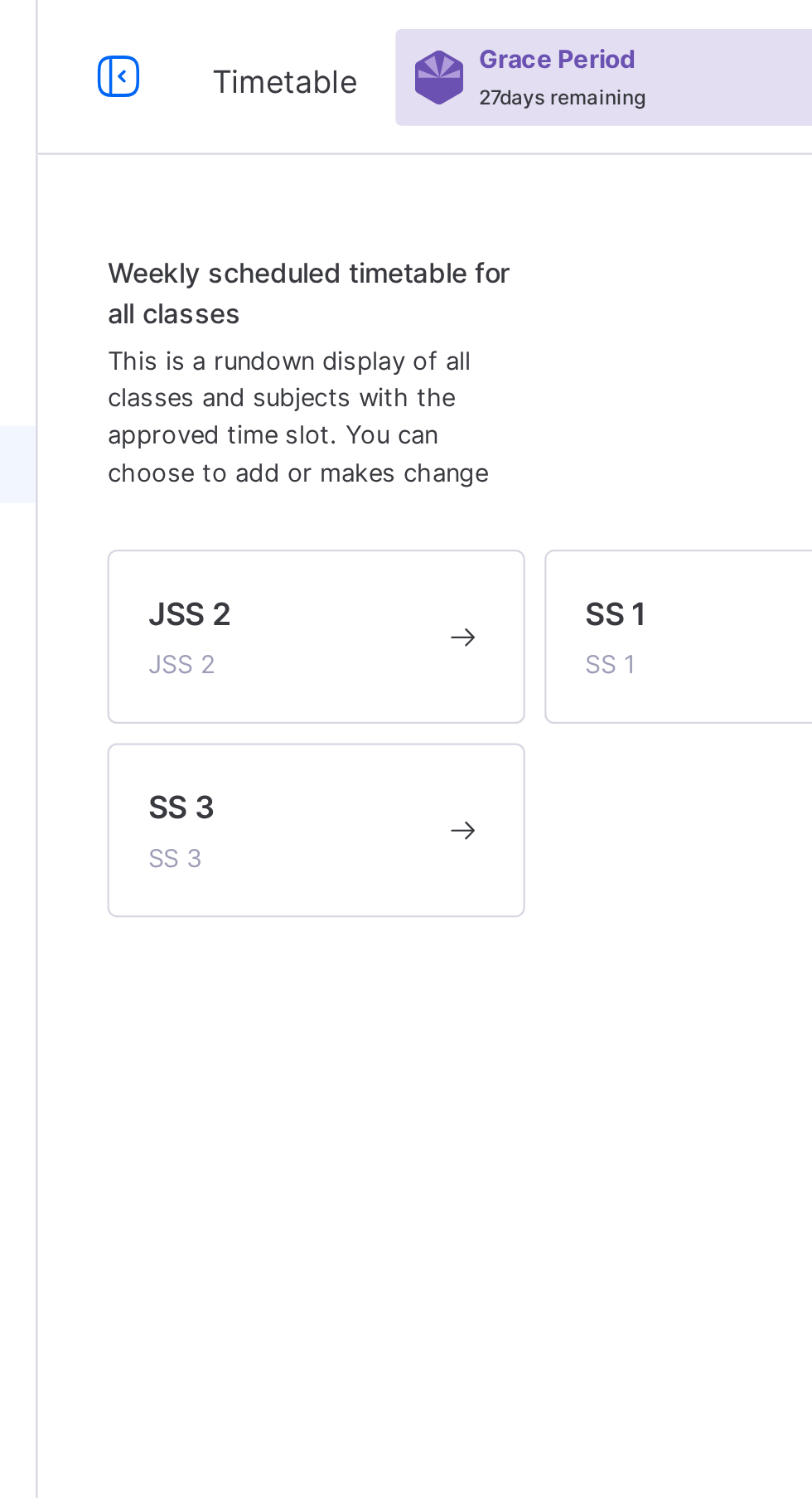
click at [380, 265] on span at bounding box center [381, 272] width 18 height 16
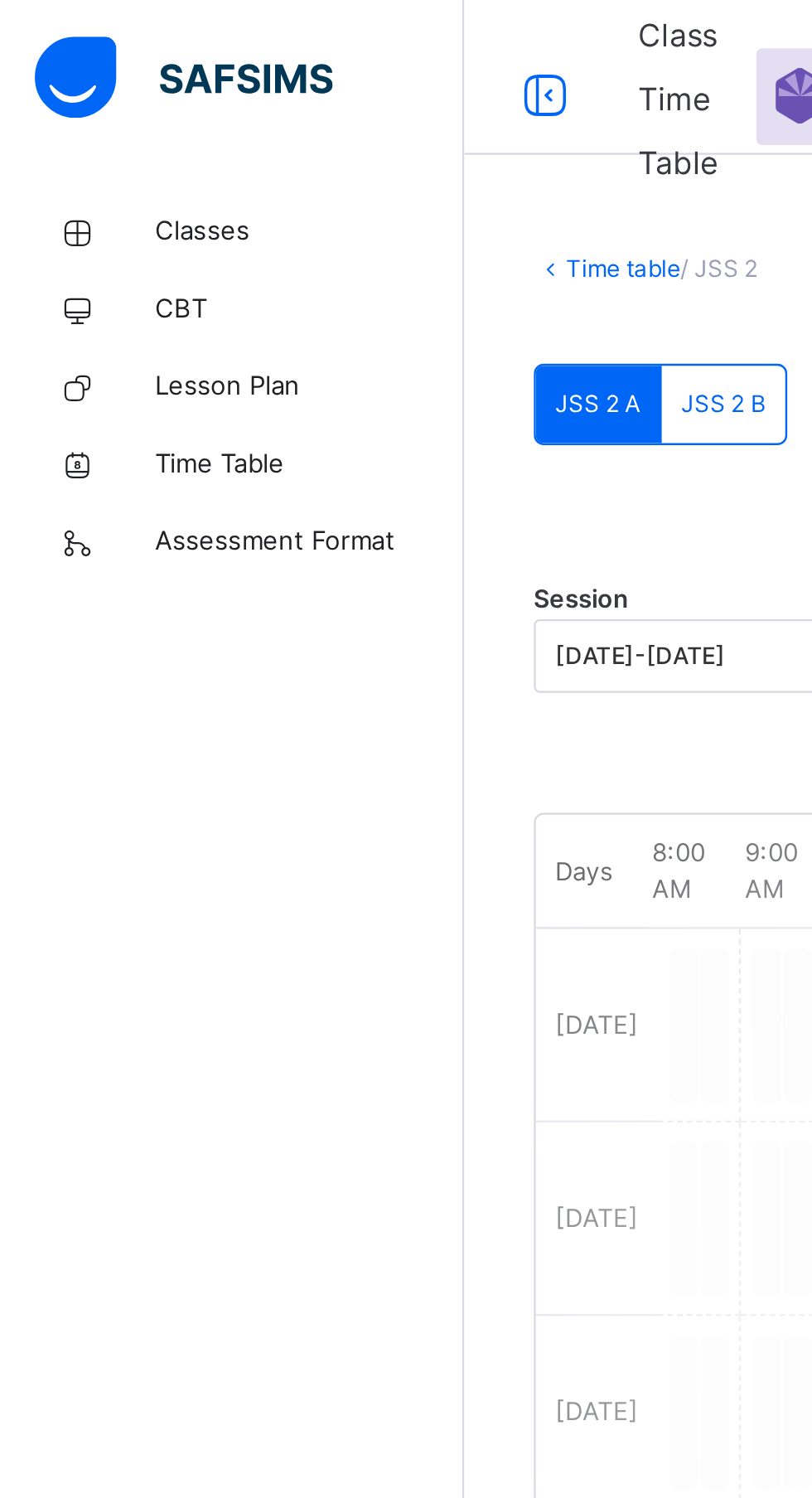
click at [85, 95] on span "Classes" at bounding box center [132, 98] width 133 height 16
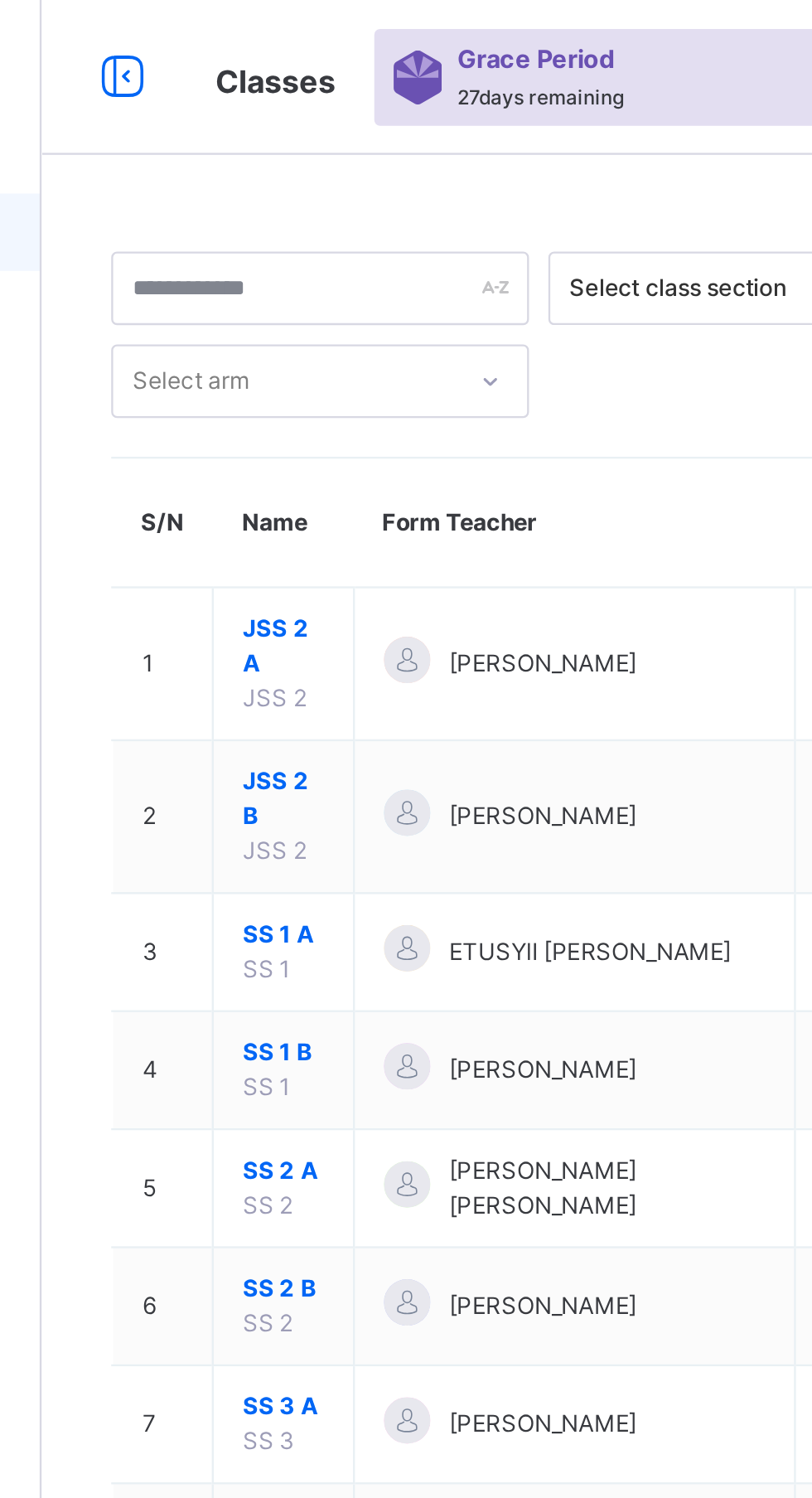
click at [287, 281] on span "JSS 2 A" at bounding box center [302, 276] width 34 height 30
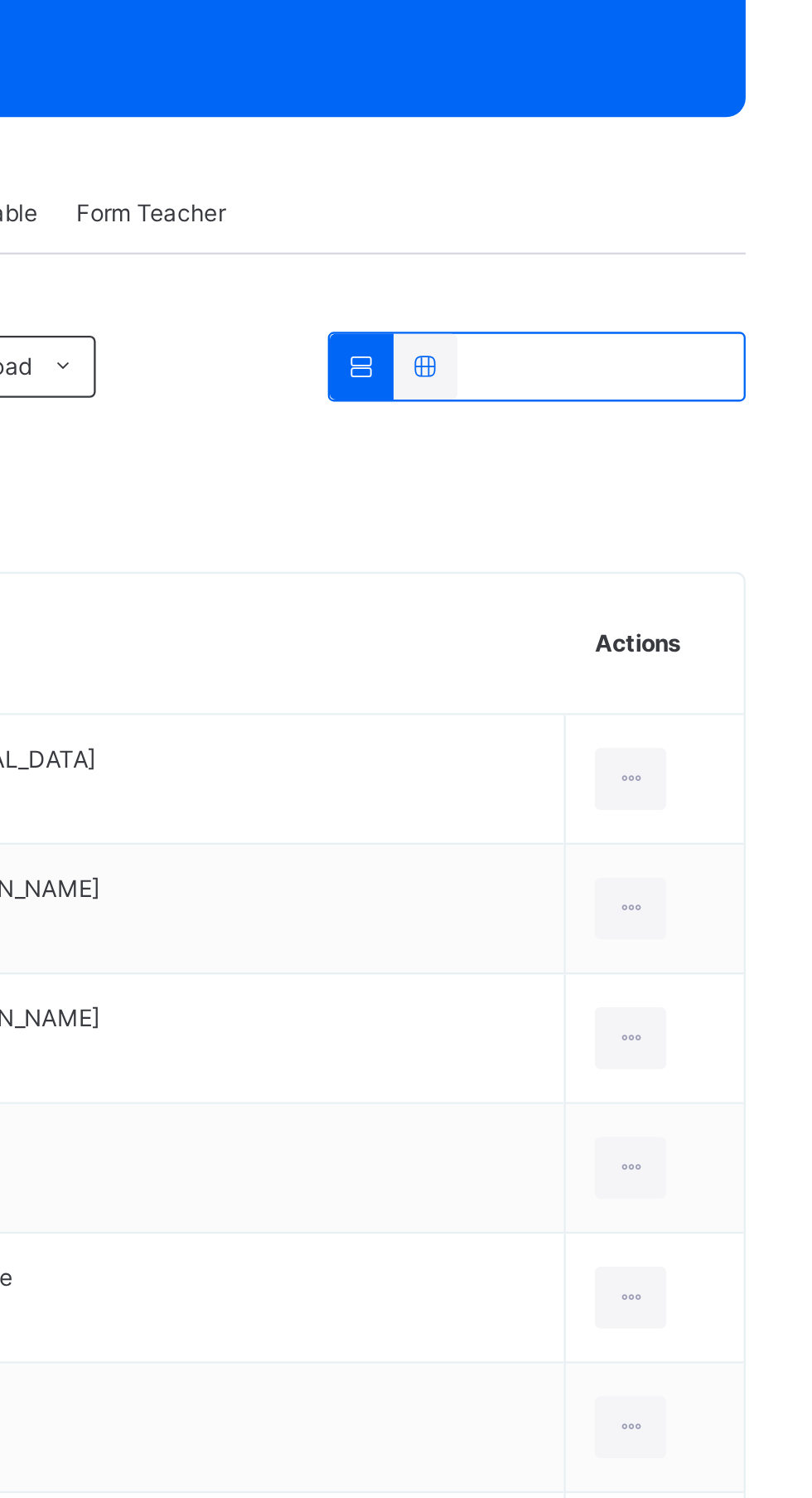
click at [718, 569] on div at bounding box center [733, 570] width 31 height 27
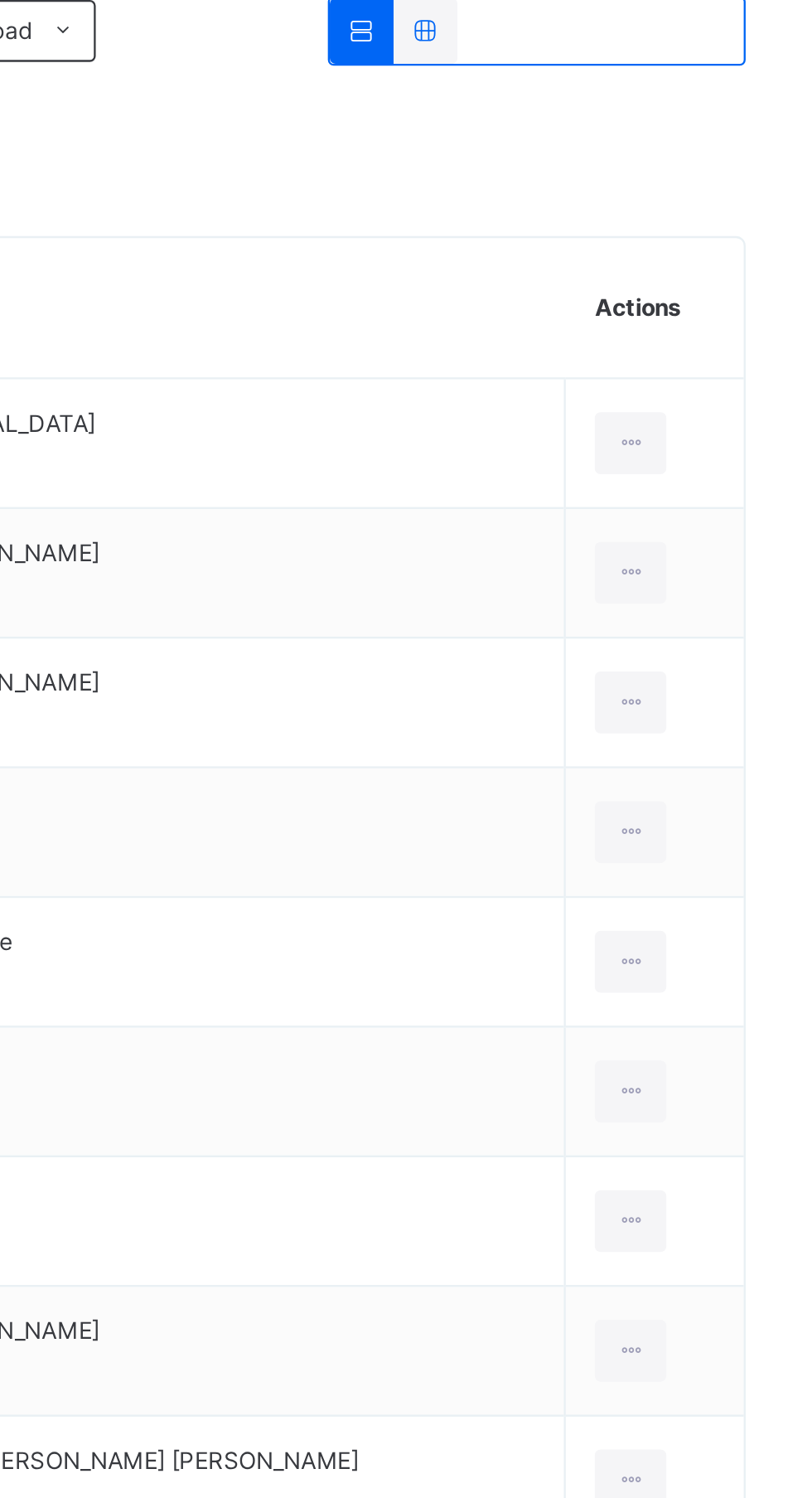
click at [718, 575] on div at bounding box center [733, 570] width 31 height 27
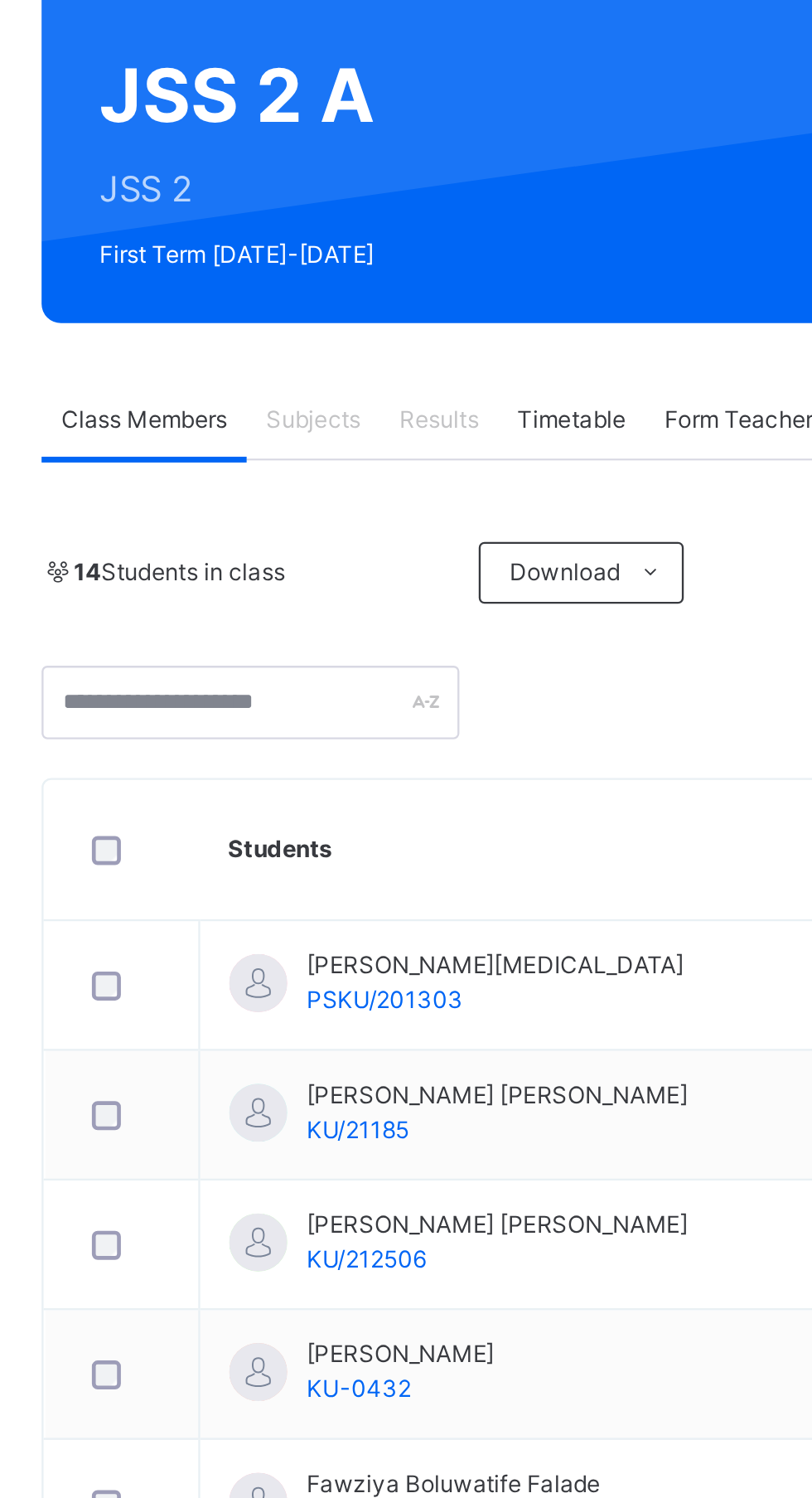
click at [343, 324] on span "Subjects" at bounding box center [344, 328] width 41 height 15
click at [406, 331] on span "Results" at bounding box center [399, 328] width 34 height 15
